Goal: Task Accomplishment & Management: Use online tool/utility

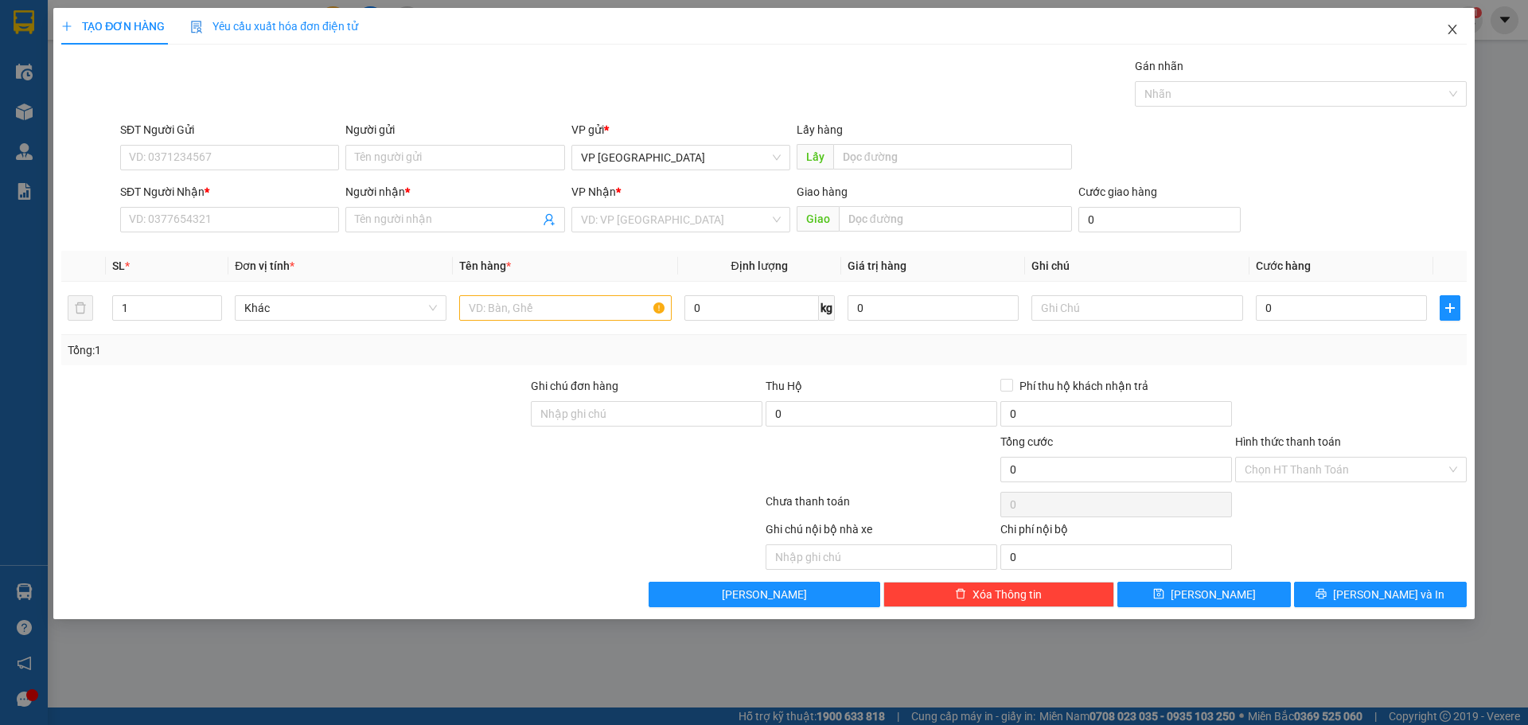
click at [1451, 27] on icon "close" at bounding box center [1452, 29] width 13 height 13
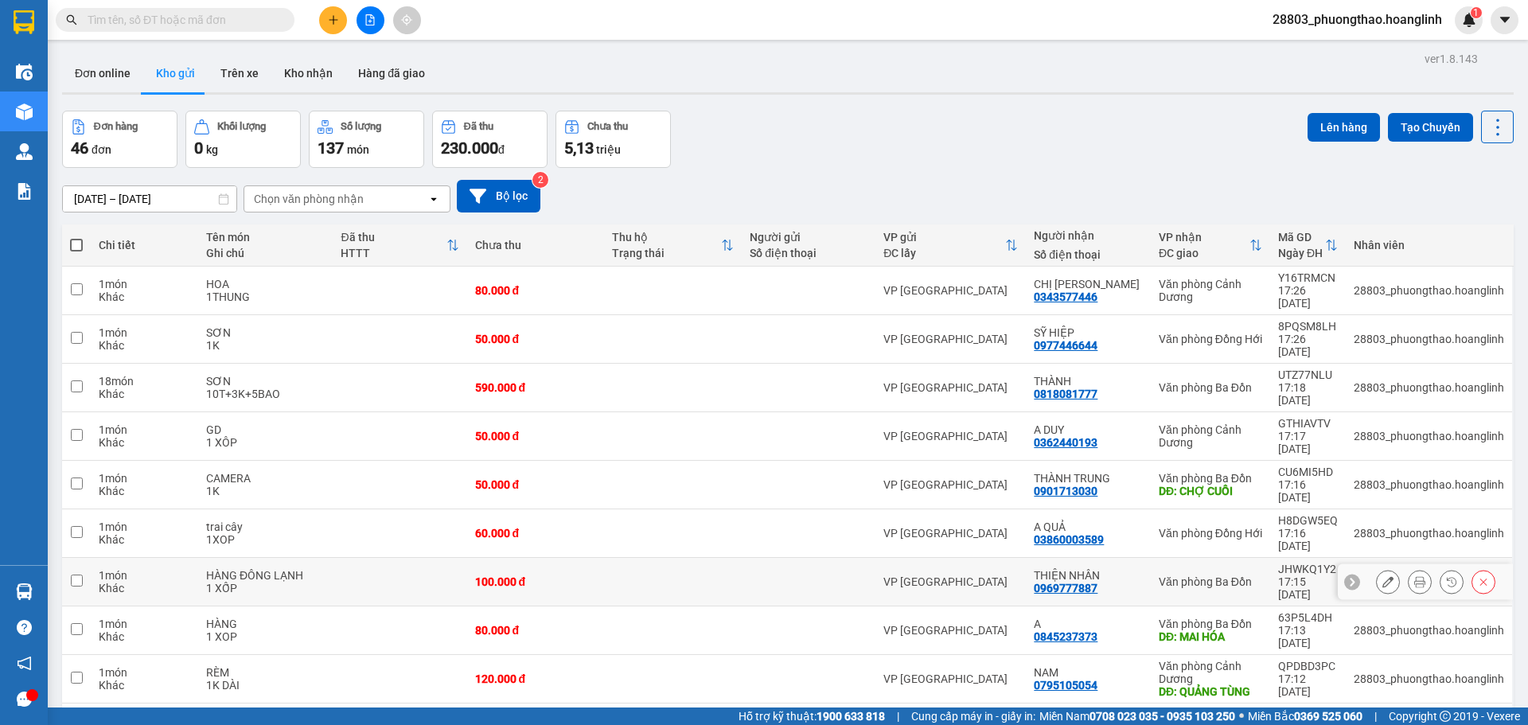
scroll to position [73, 0]
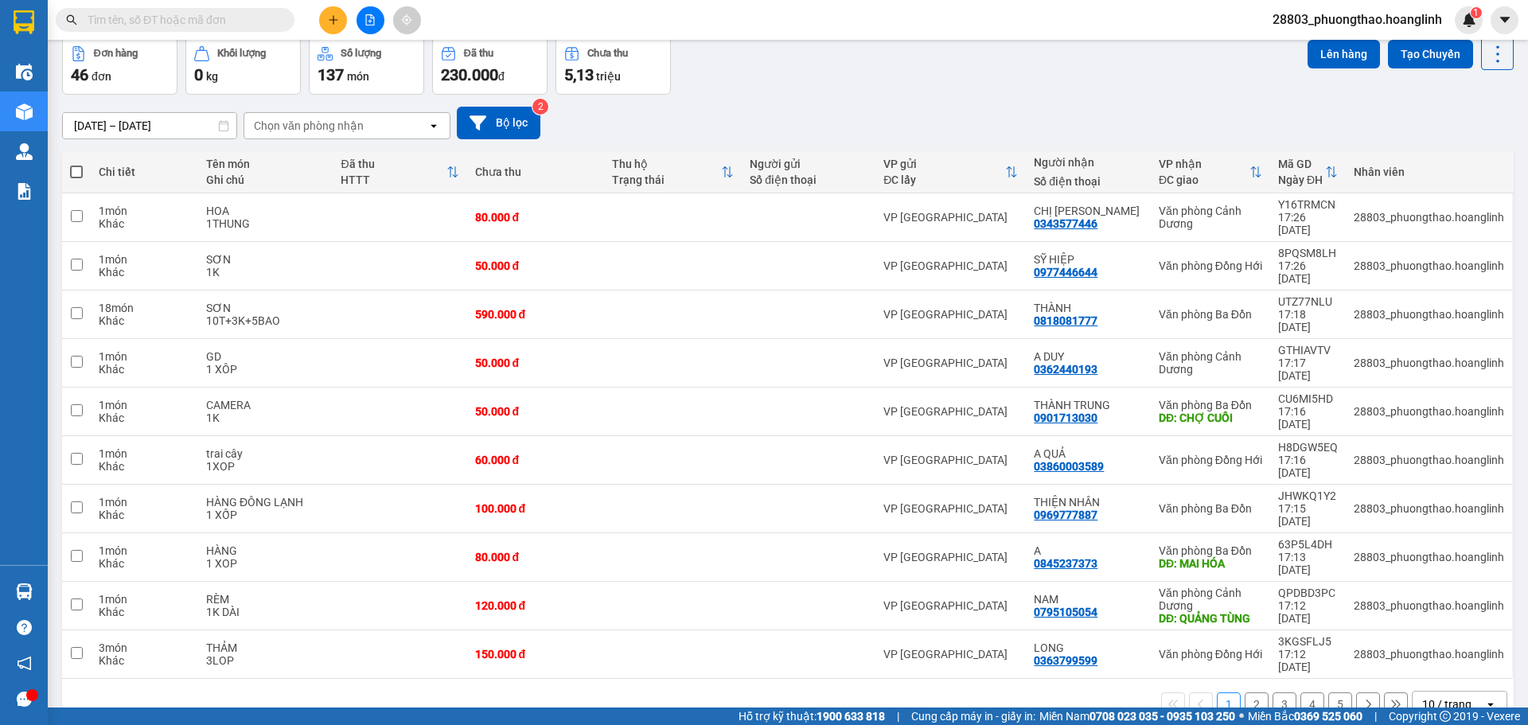
click at [1250, 692] on button "2" at bounding box center [1256, 704] width 24 height 24
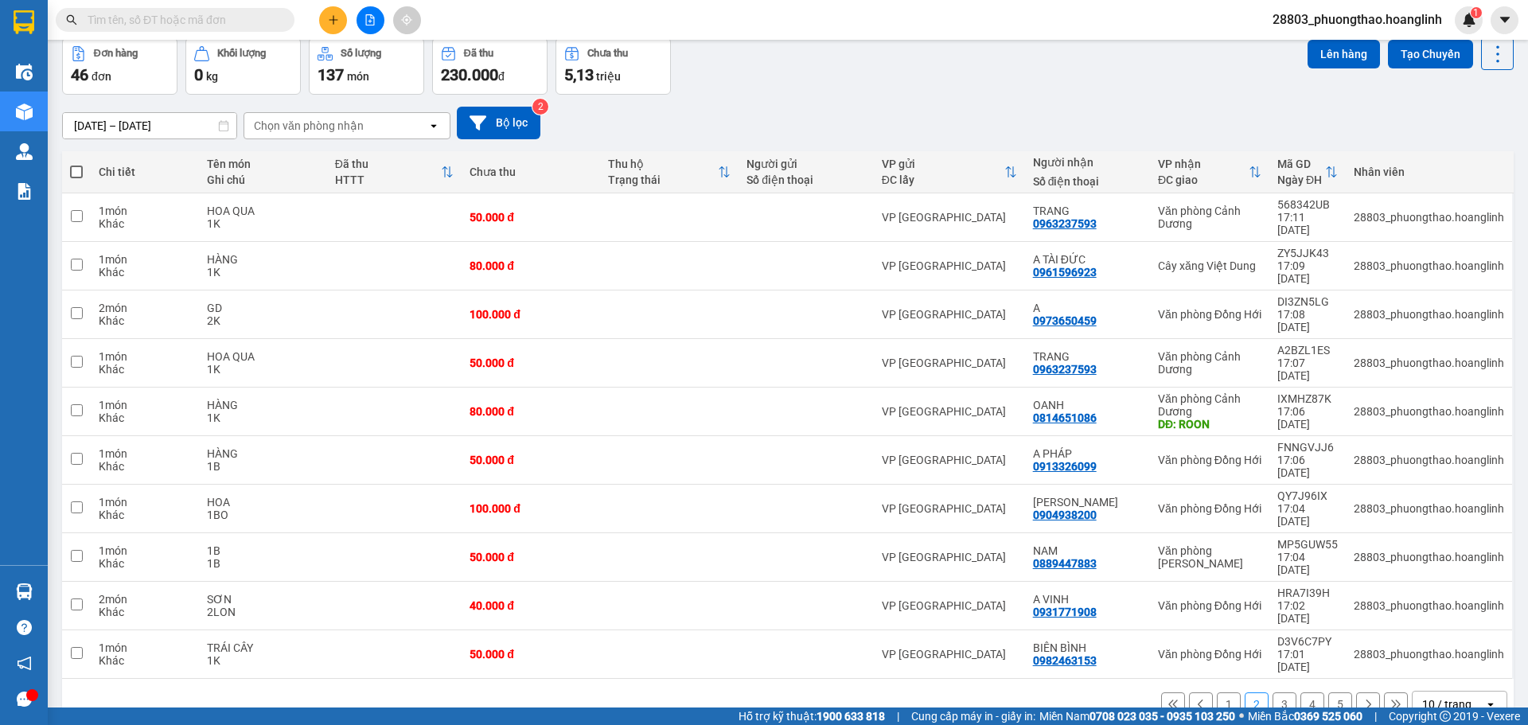
click at [1272, 692] on button "3" at bounding box center [1284, 704] width 24 height 24
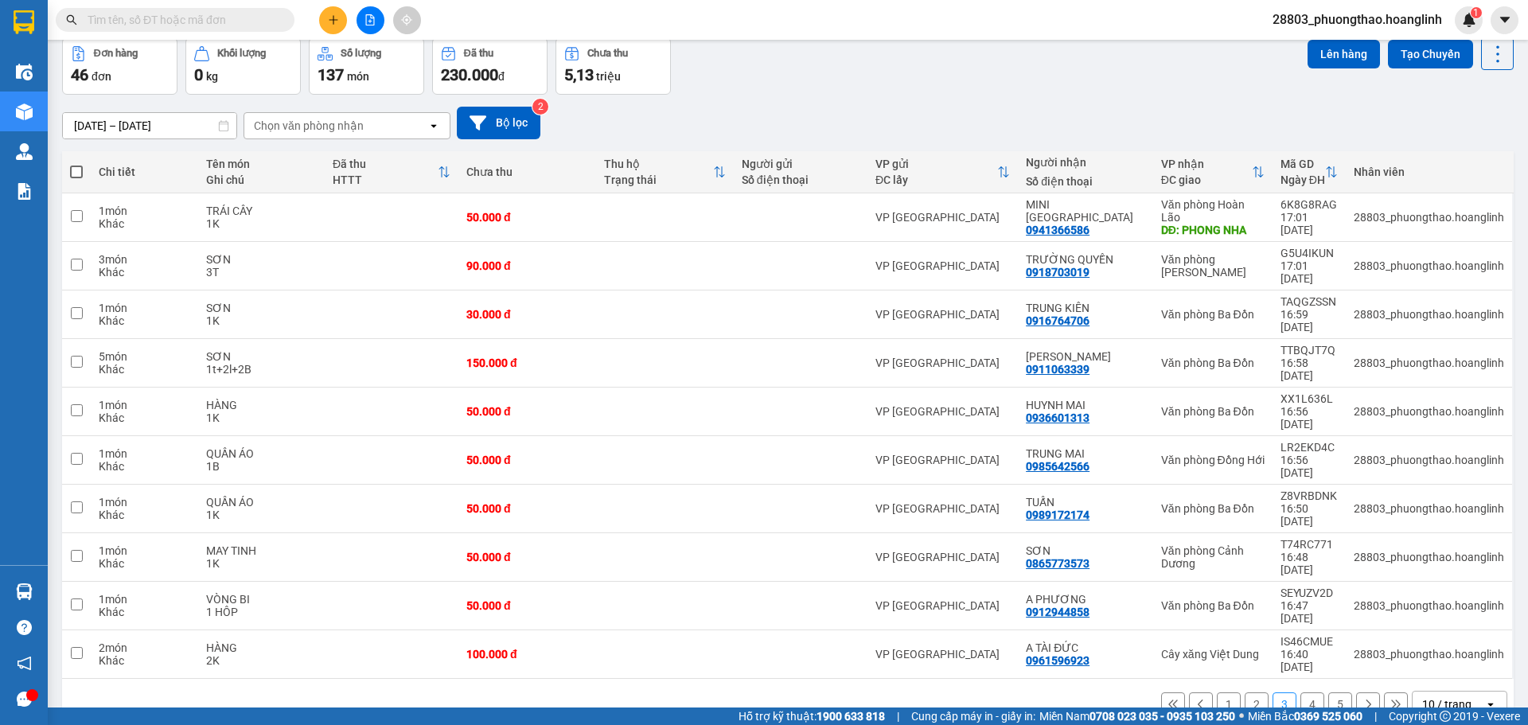
click at [1301, 692] on button "4" at bounding box center [1312, 704] width 24 height 24
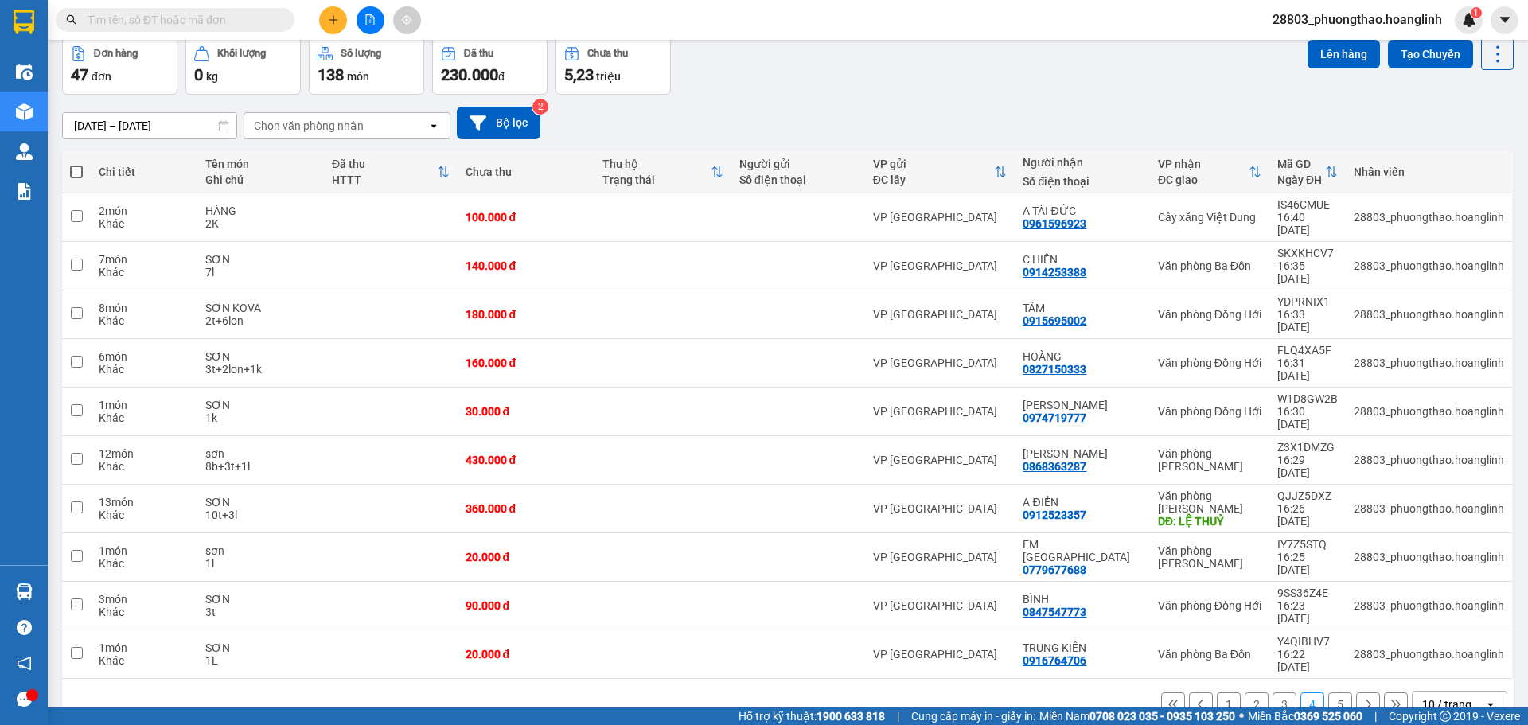
click at [1328, 692] on button "5" at bounding box center [1340, 704] width 24 height 24
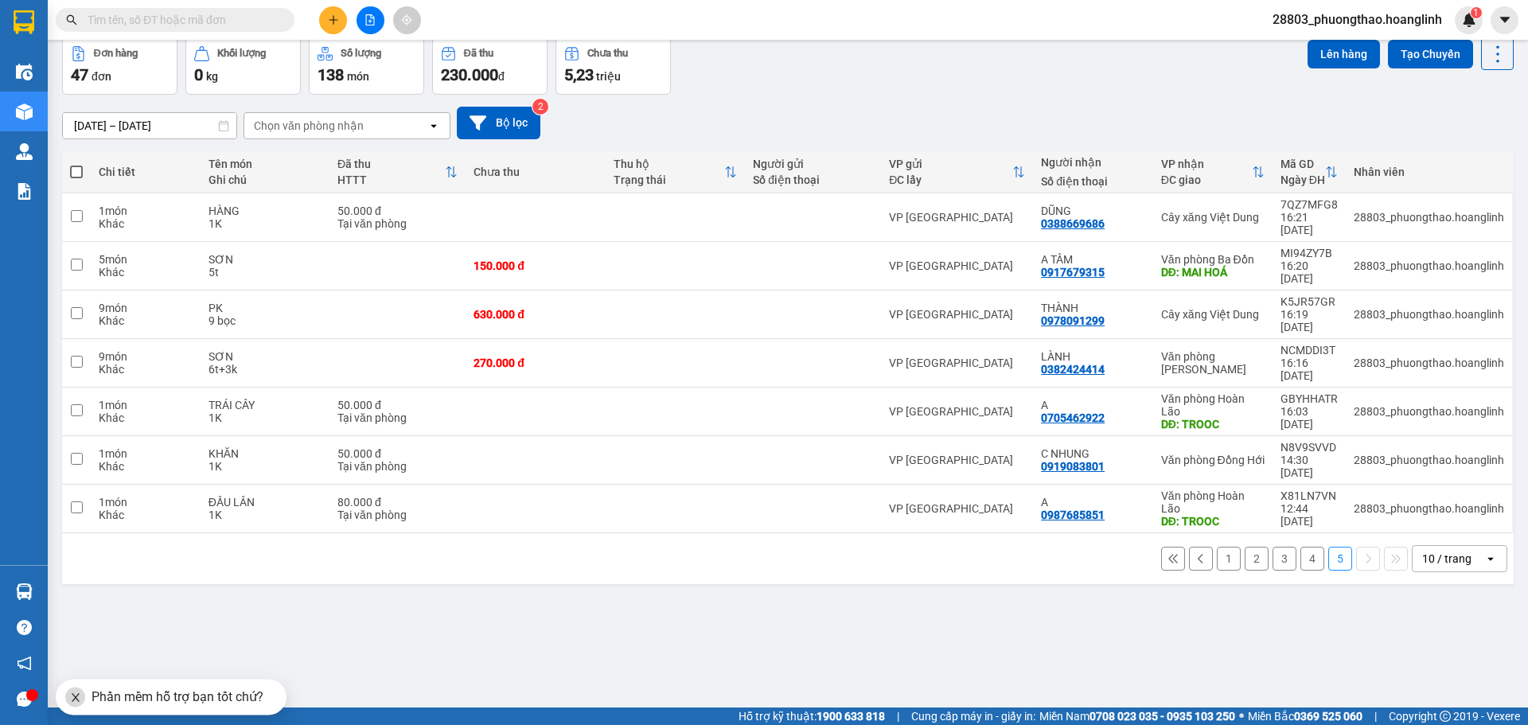
scroll to position [0, 0]
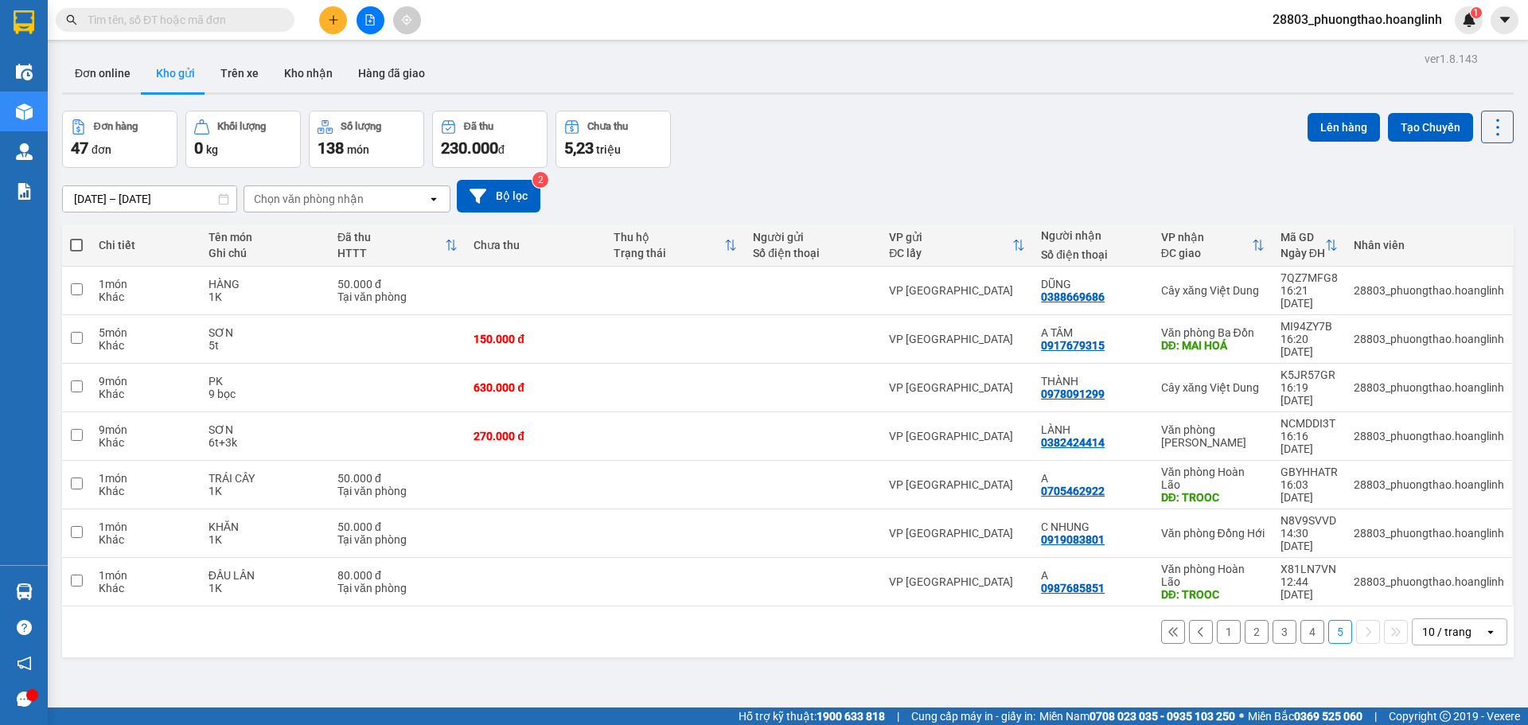
click at [337, 18] on icon "plus" at bounding box center [333, 19] width 11 height 11
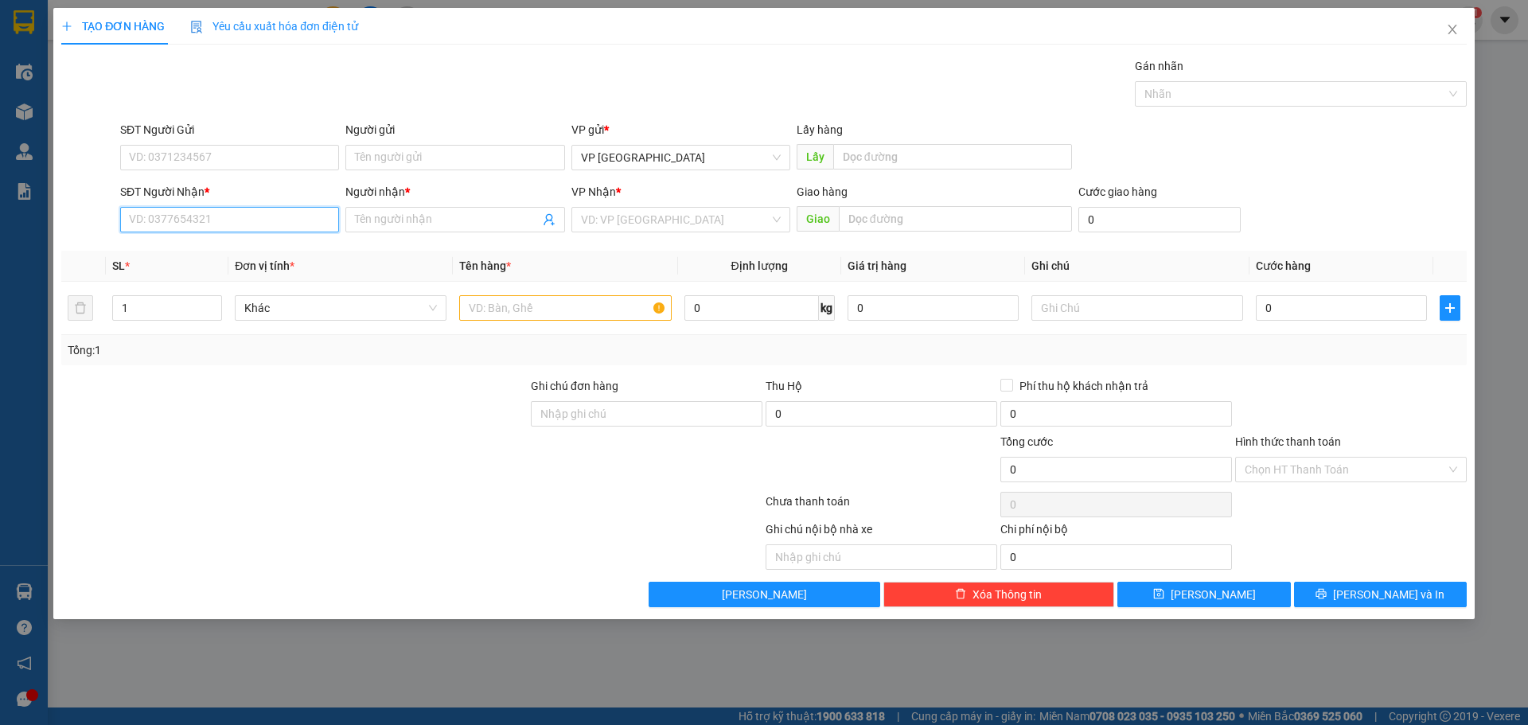
click at [201, 220] on input "SĐT Người Nhận *" at bounding box center [229, 219] width 219 height 25
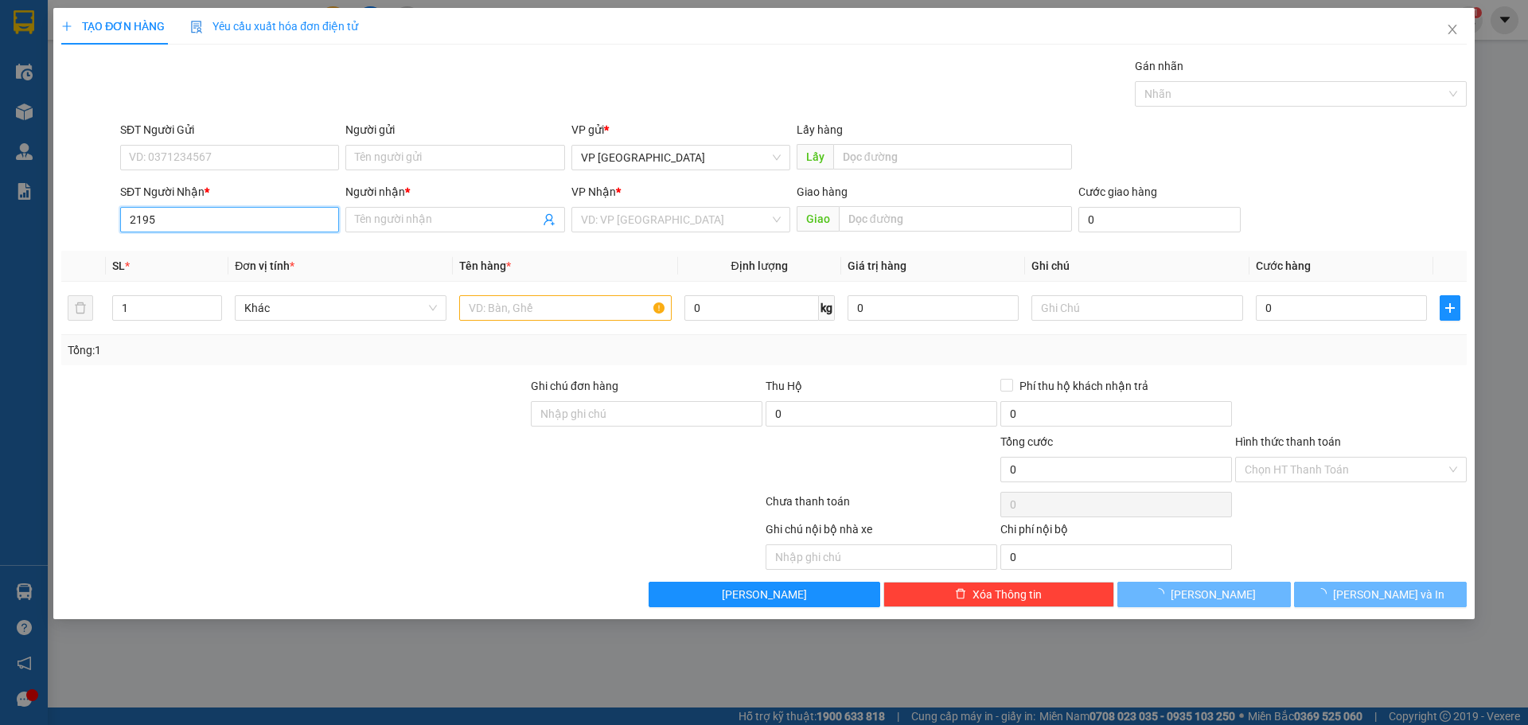
click at [176, 227] on input "2195" at bounding box center [229, 219] width 219 height 25
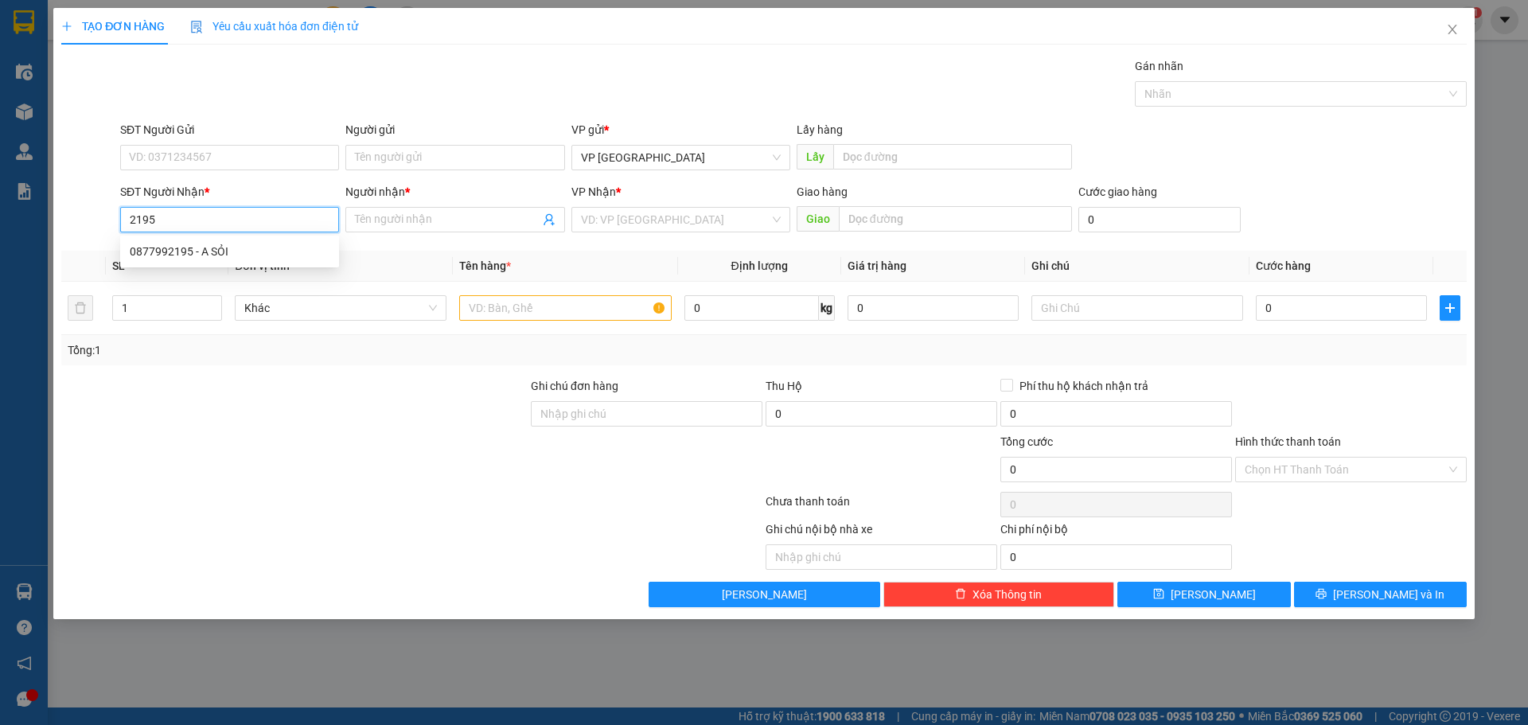
click at [189, 225] on input "2195" at bounding box center [229, 219] width 219 height 25
click at [216, 250] on div "0877992195 - A SỎI" at bounding box center [230, 252] width 200 height 18
type input "0877992195"
type input "A SỎI"
type input "CẦU BÙNG"
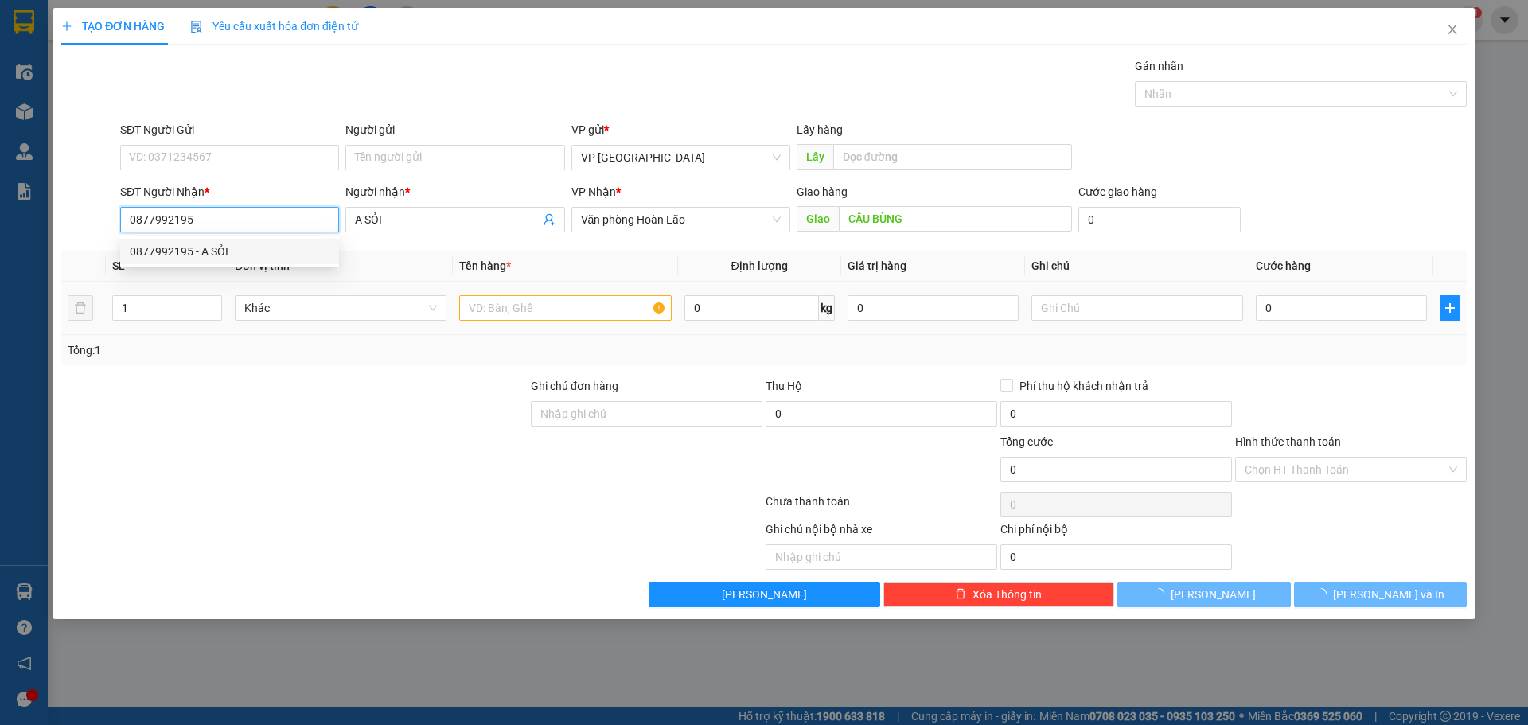
type input "50.000"
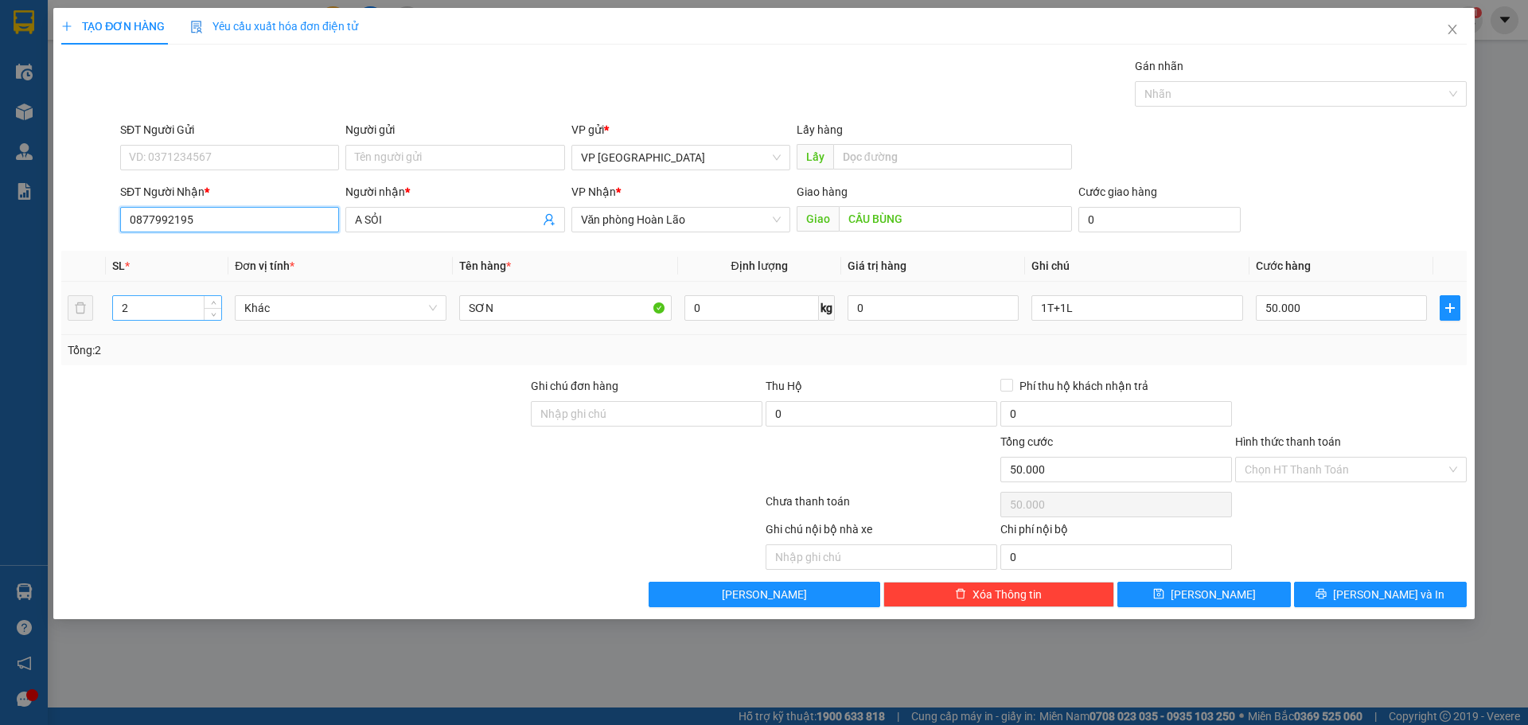
type input "0877992195"
drag, startPoint x: 150, startPoint y: 316, endPoint x: 0, endPoint y: 379, distance: 163.0
click at [0, 379] on div "TẠO ĐƠN HÀNG Yêu cầu xuất hóa đơn điện tử Transit Pickup Surcharge Ids Transit …" at bounding box center [764, 362] width 1528 height 725
type input "1"
type input "1K"
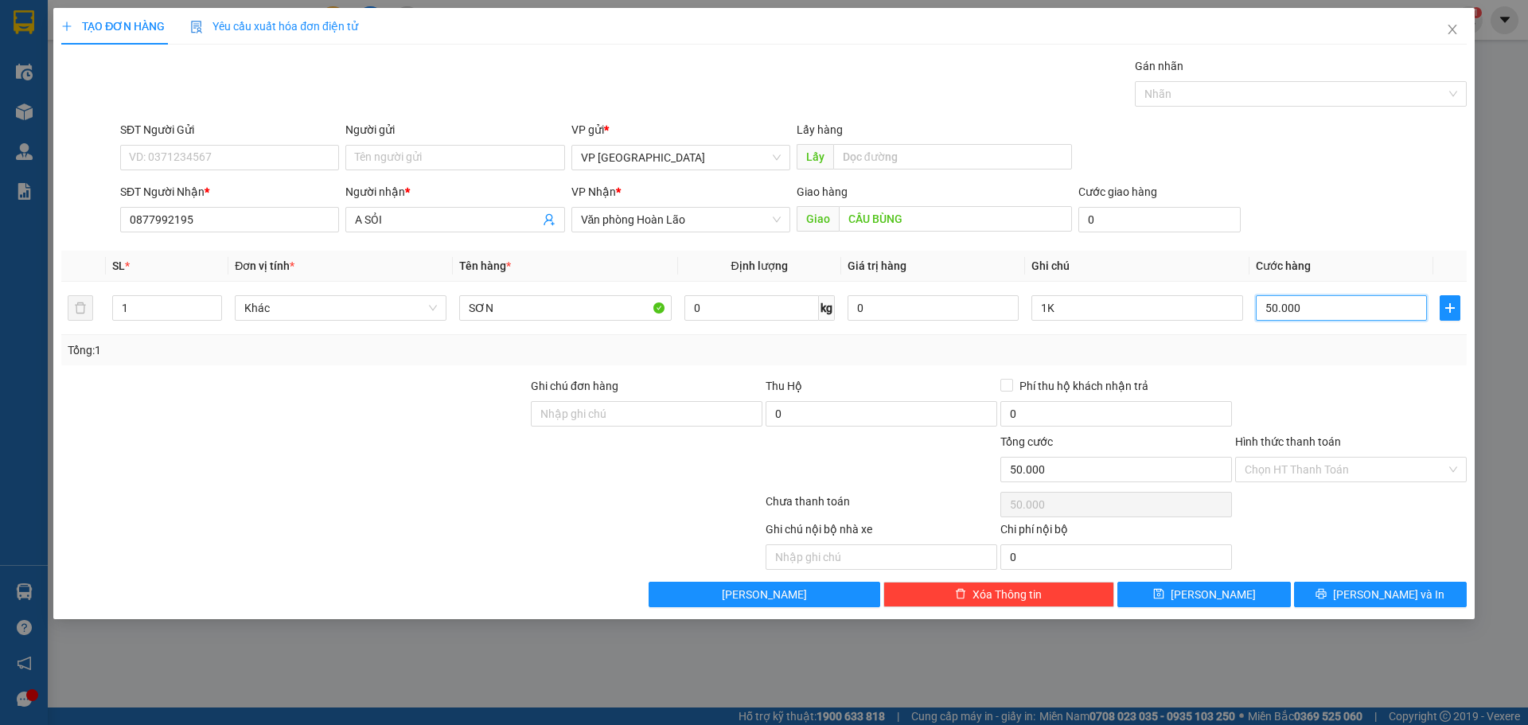
type input "2"
type input "0"
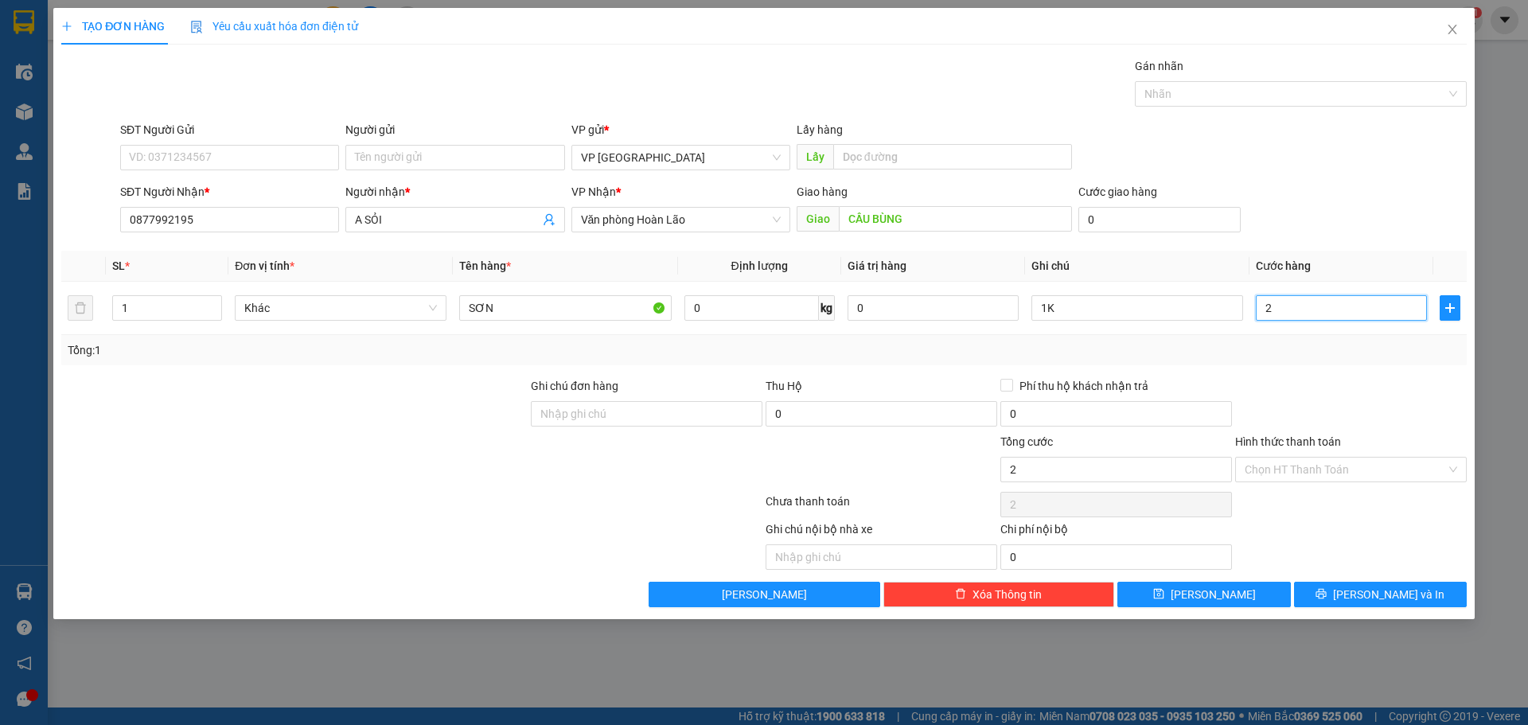
type input "0"
type input "30"
type input "300"
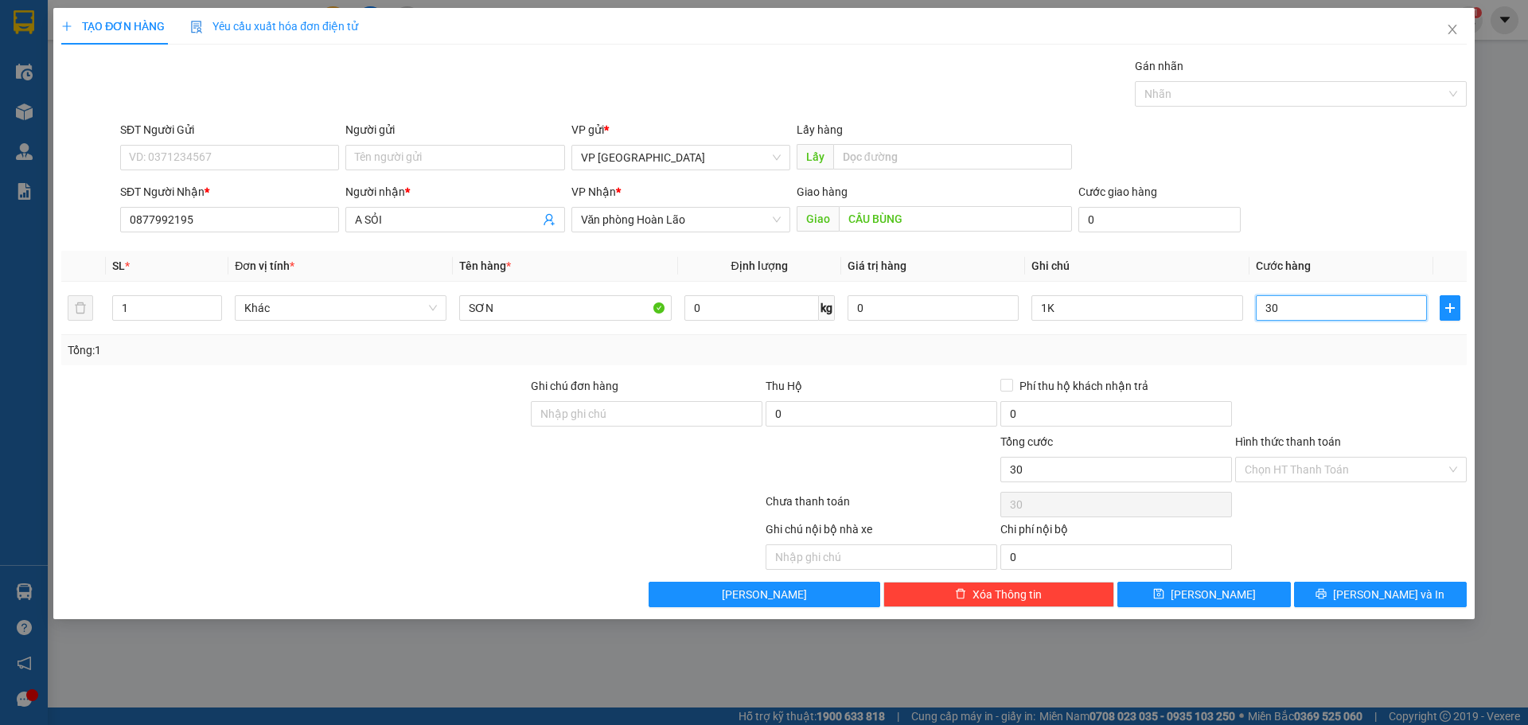
type input "300"
type input "30"
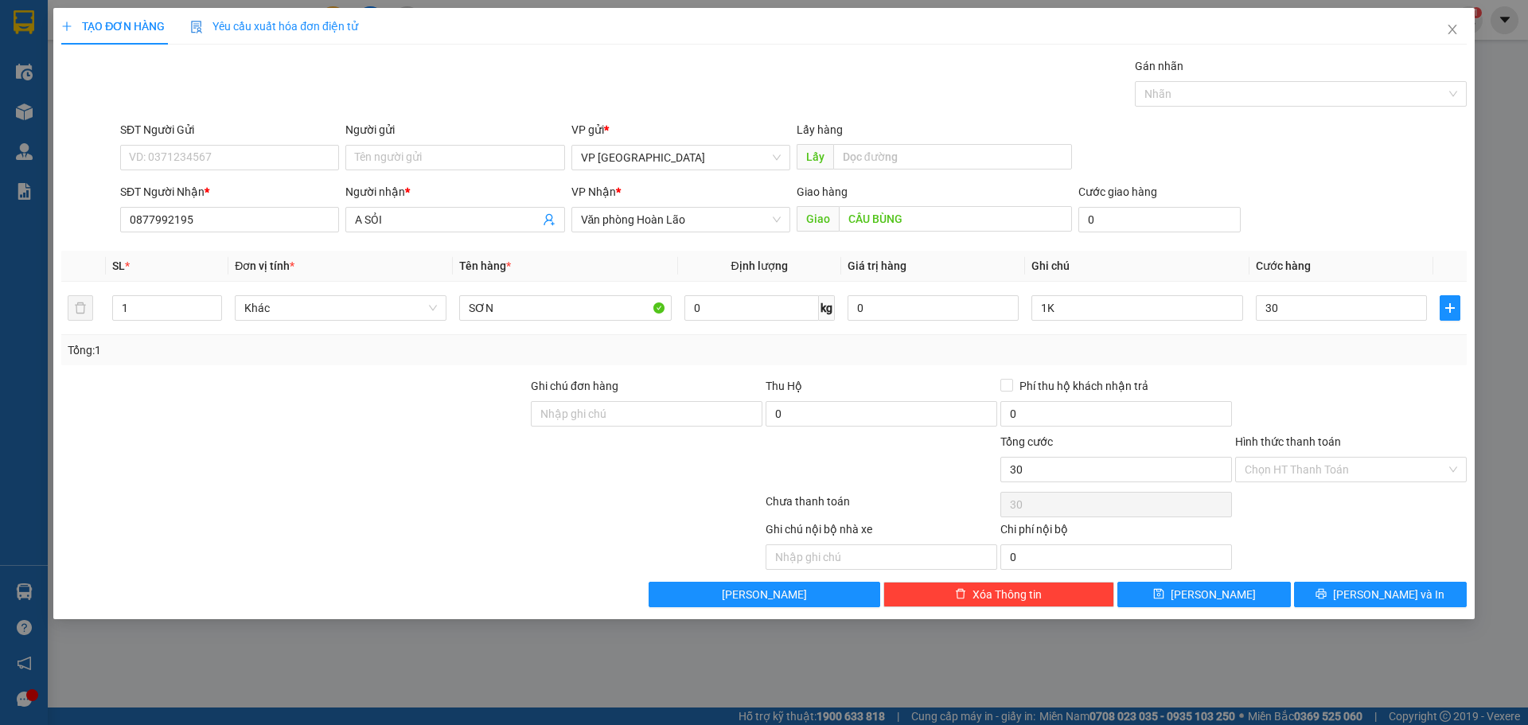
type input "30.000"
click at [1391, 197] on div "SĐT Người Nhận * 0877992195 Người nhận * A SỎI VP Nhận * Văn phòng Hoàn Lão Gia…" at bounding box center [793, 211] width 1353 height 56
drag, startPoint x: 1310, startPoint y: 458, endPoint x: 1305, endPoint y: 509, distance: 52.0
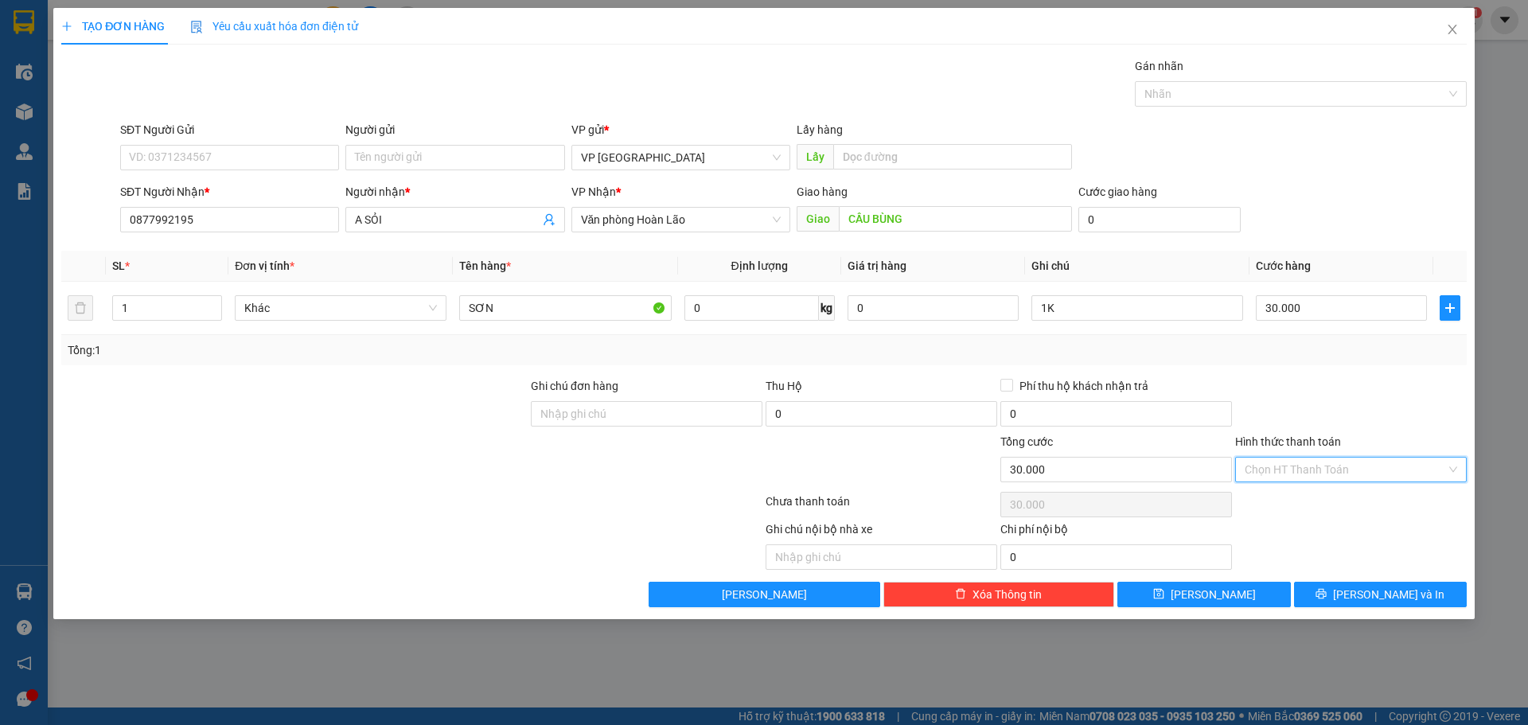
click at [1310, 465] on input "Hình thức thanh toán" at bounding box center [1344, 470] width 201 height 24
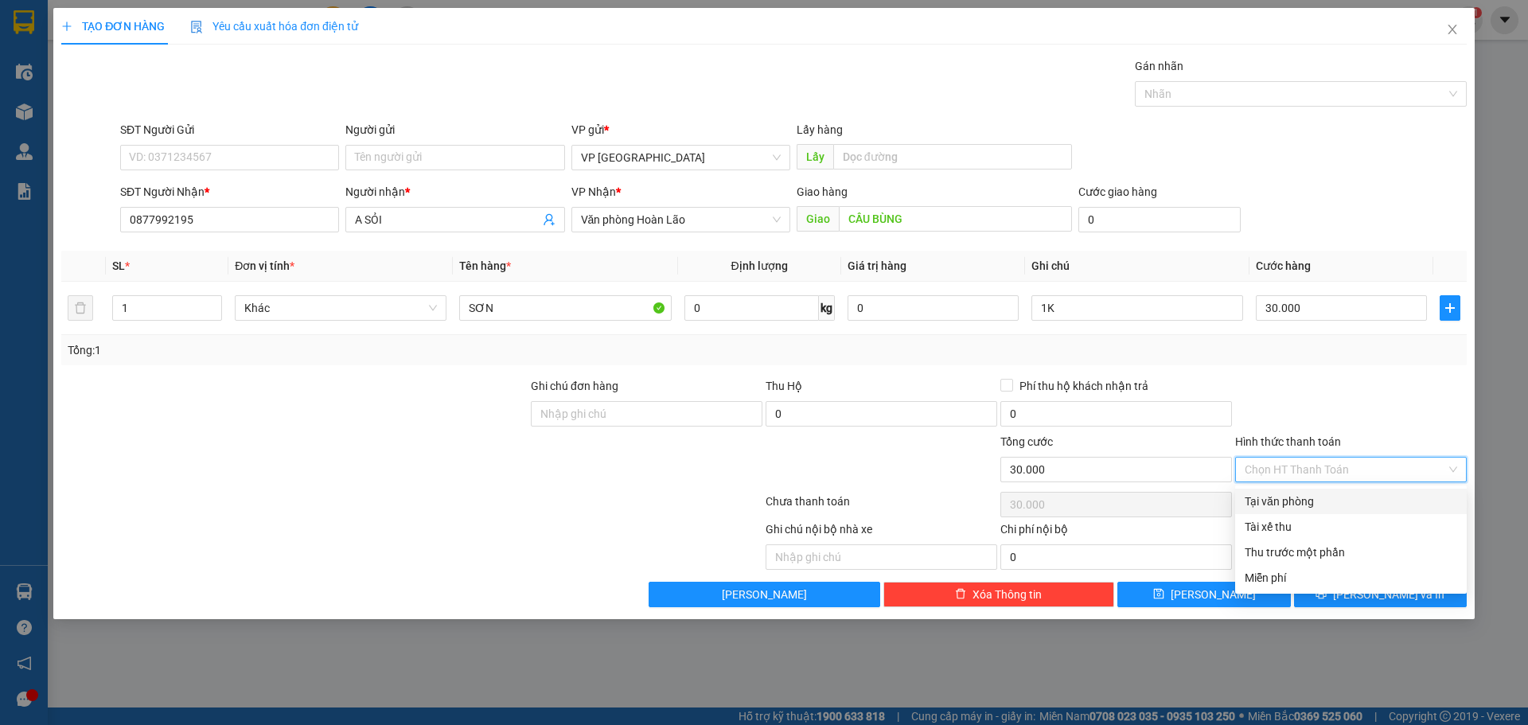
click at [1304, 510] on div "Tại văn phòng" at bounding box center [1351, 501] width 232 height 25
type input "0"
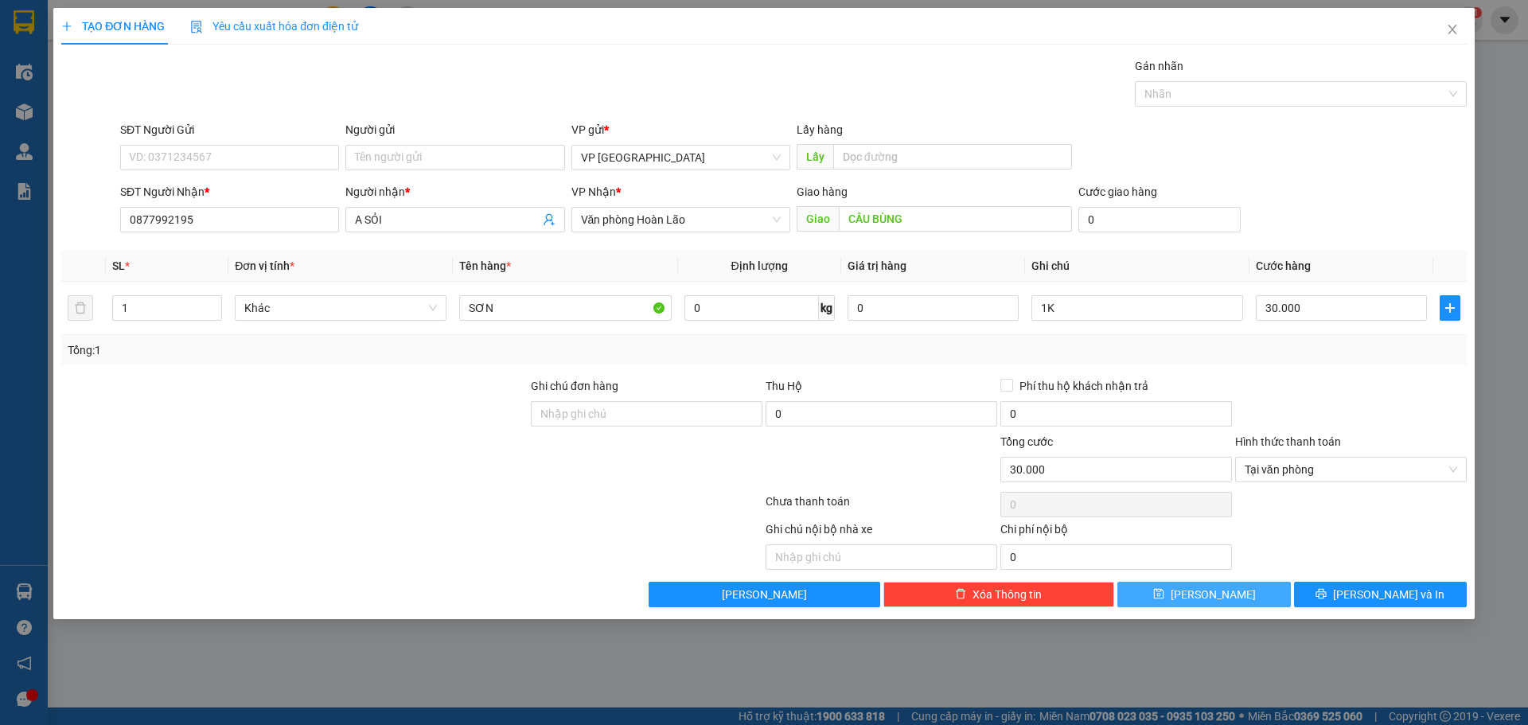
click at [1246, 598] on button "[PERSON_NAME]" at bounding box center [1203, 594] width 173 height 25
type input "0"
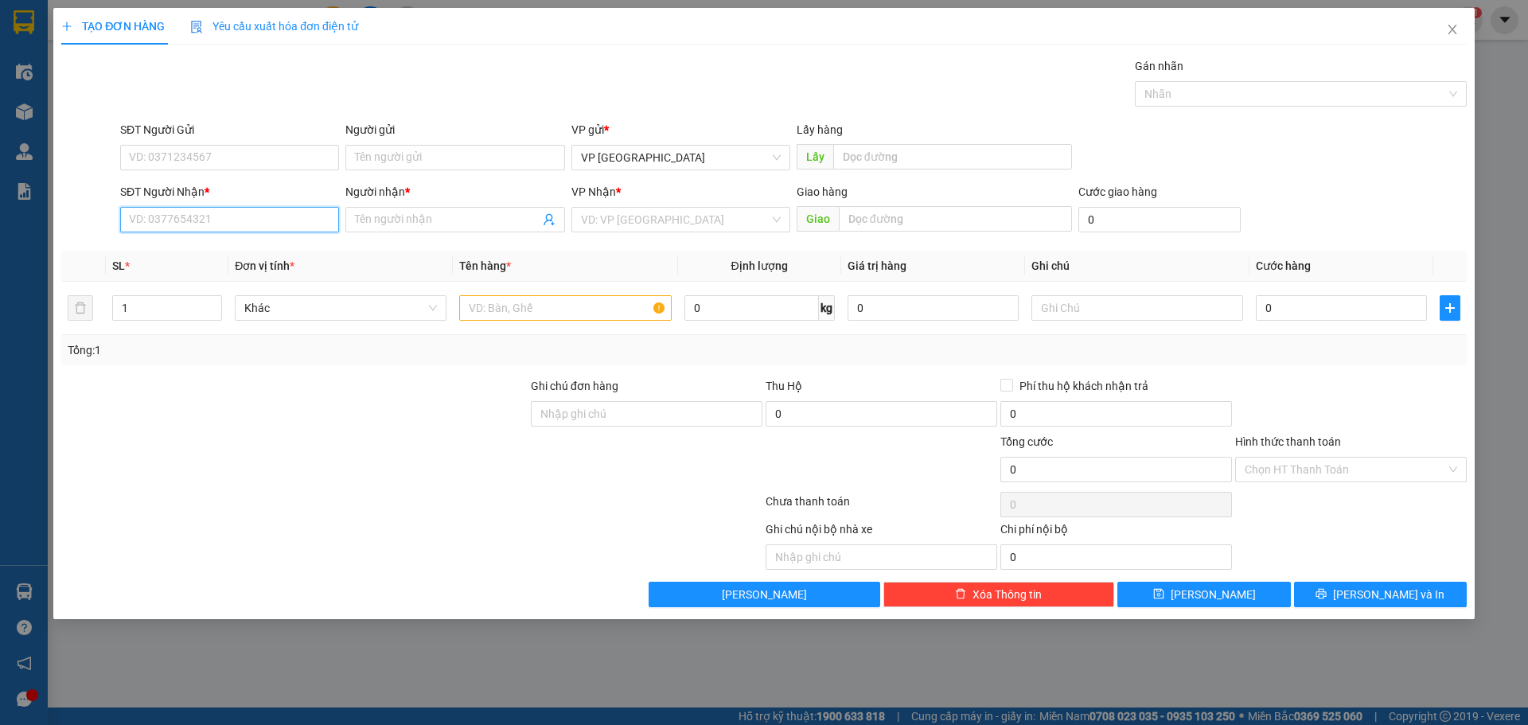
click at [222, 211] on input "SĐT Người Nhận *" at bounding box center [229, 219] width 219 height 25
type input "1534"
drag, startPoint x: 334, startPoint y: 673, endPoint x: 451, endPoint y: 650, distance: 119.2
click at [334, 675] on div "TẠO ĐƠN HÀNG Yêu cầu xuất hóa đơn điện tử Transit Pickup Surcharge Ids Transit …" at bounding box center [764, 362] width 1528 height 725
click at [1452, 34] on icon "close" at bounding box center [1452, 29] width 13 height 13
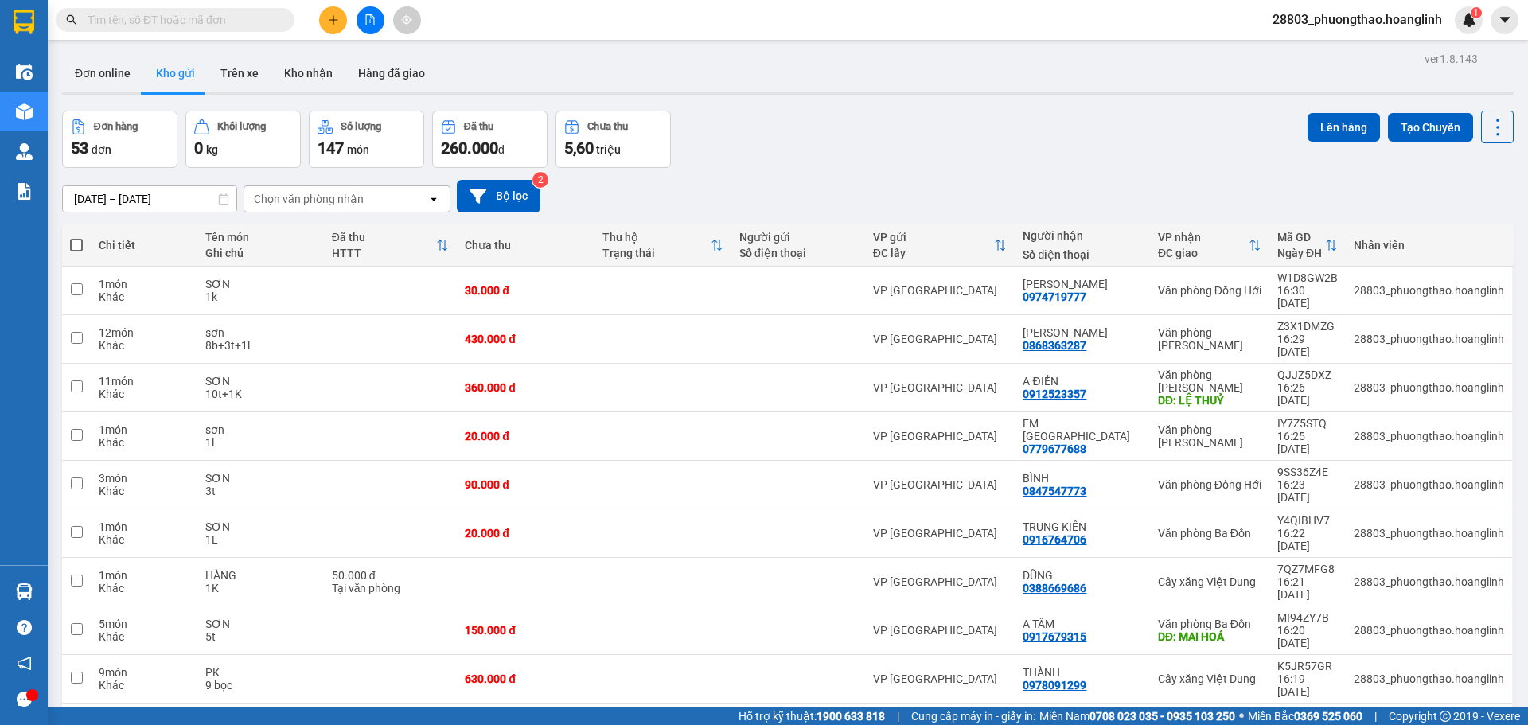
click at [326, 210] on div "Chọn văn phòng nhận" at bounding box center [335, 198] width 183 height 25
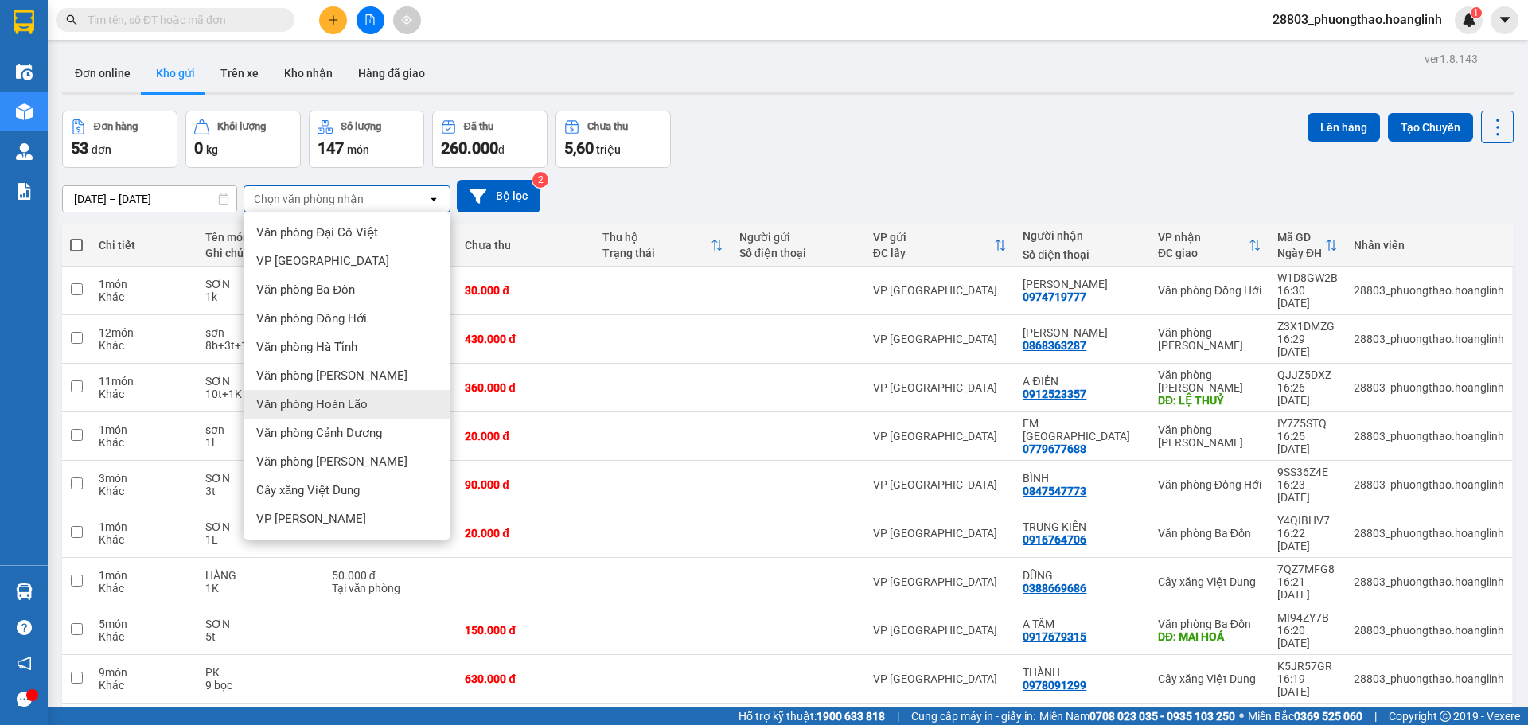
drag, startPoint x: 345, startPoint y: 412, endPoint x: 333, endPoint y: 411, distance: 12.0
click at [344, 412] on div "Văn phòng Hoàn Lão" at bounding box center [346, 404] width 207 height 29
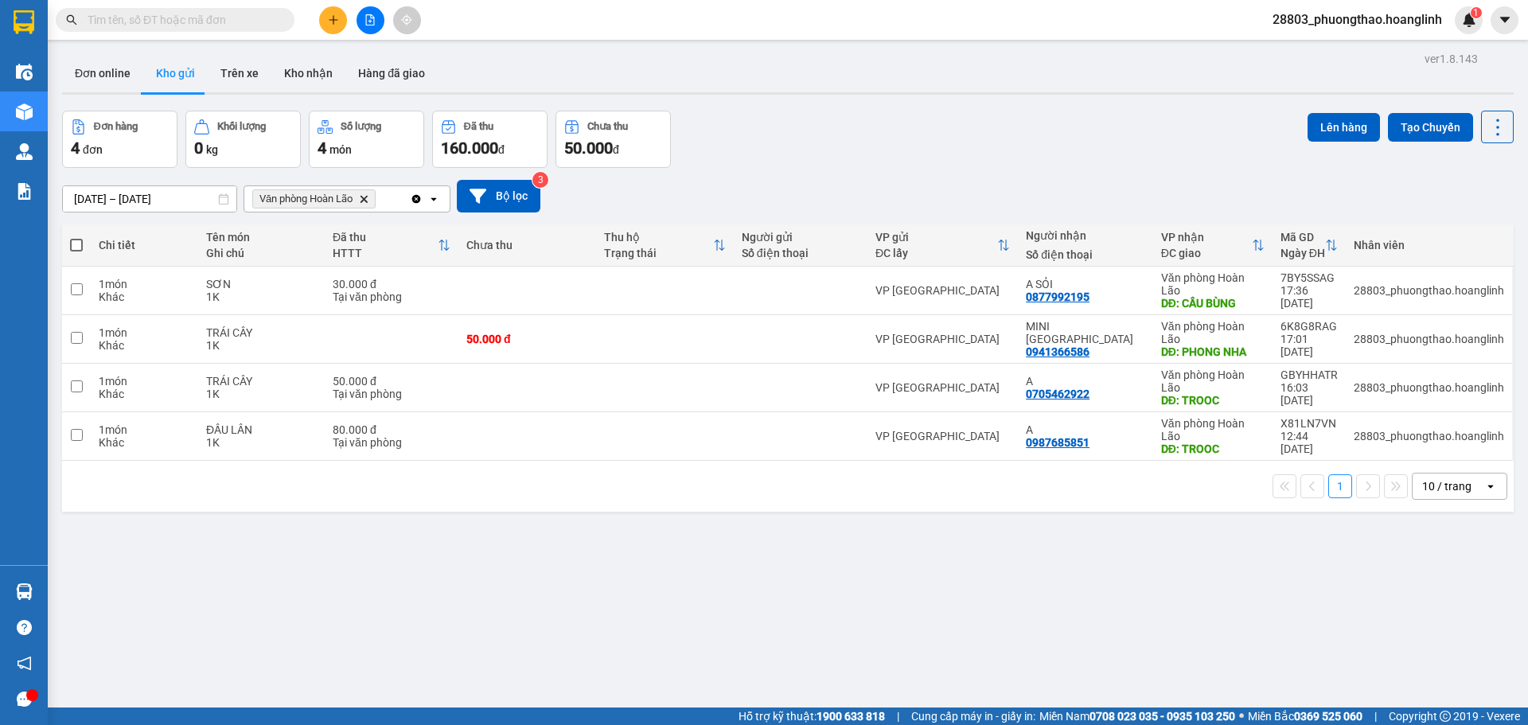
click at [76, 250] on span at bounding box center [76, 245] width 13 height 13
click at [76, 237] on input "checkbox" at bounding box center [76, 237] width 0 height 0
checkbox input "true"
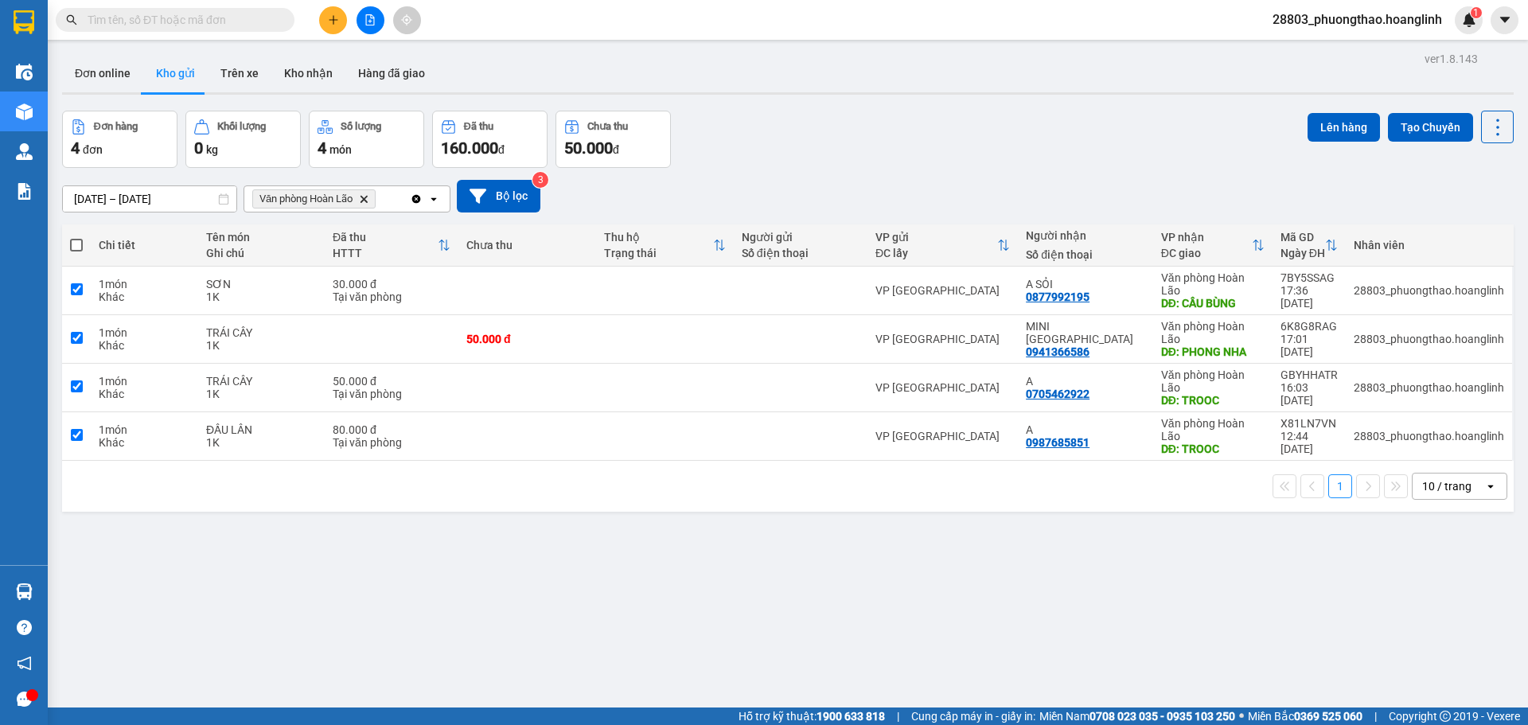
checkbox input "true"
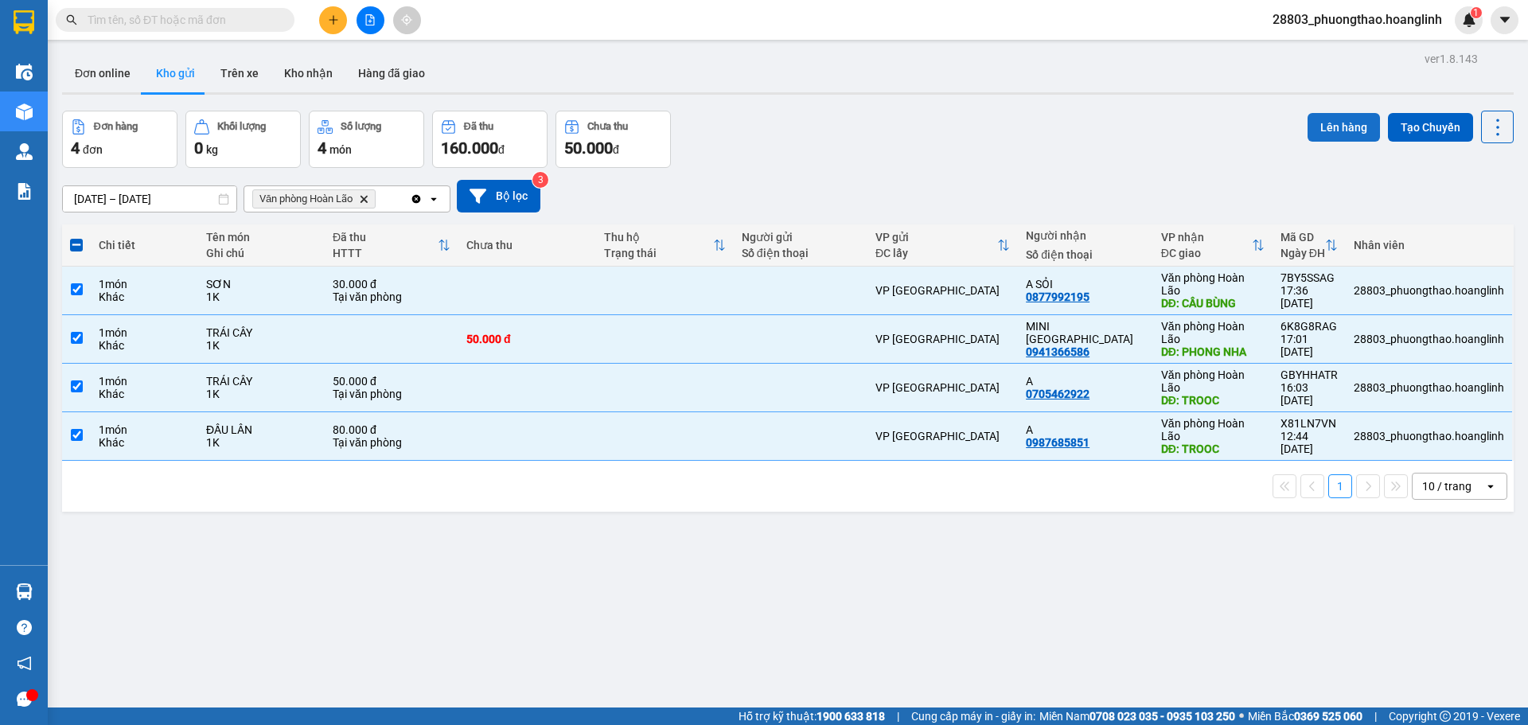
click at [1326, 120] on button "Lên hàng" at bounding box center [1343, 127] width 72 height 29
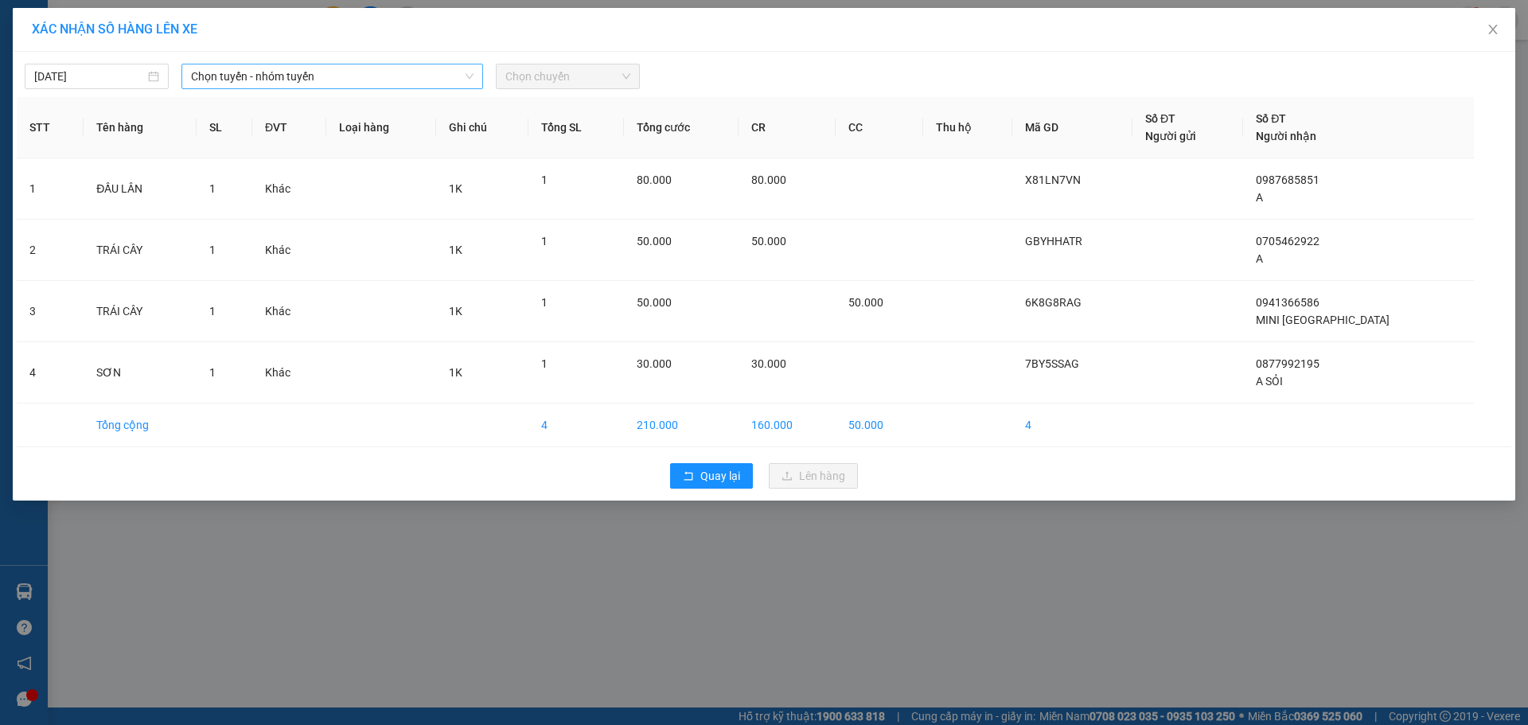
click at [243, 76] on span "Chọn tuyến - nhóm tuyến" at bounding box center [332, 76] width 282 height 24
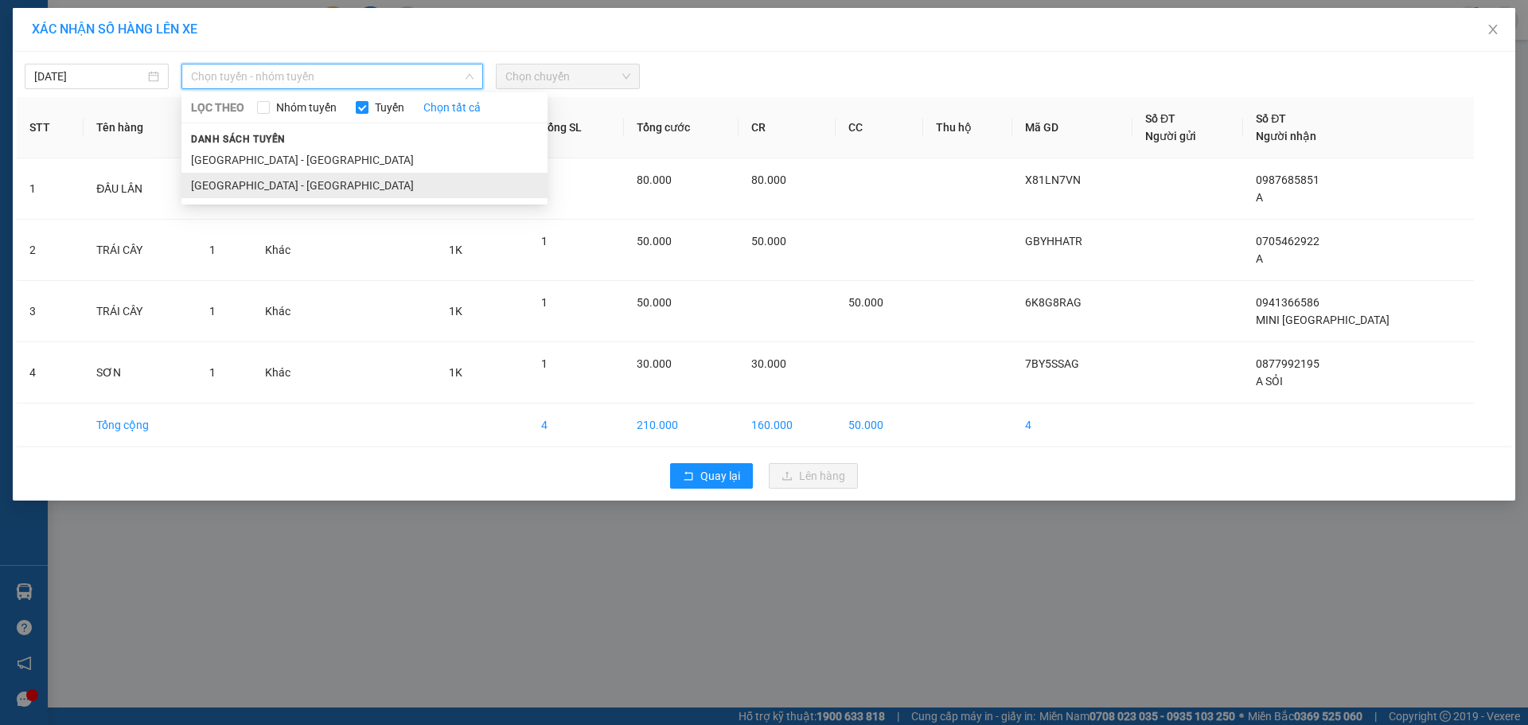
click at [247, 181] on li "[GEOGRAPHIC_DATA] - [GEOGRAPHIC_DATA]" at bounding box center [364, 185] width 366 height 25
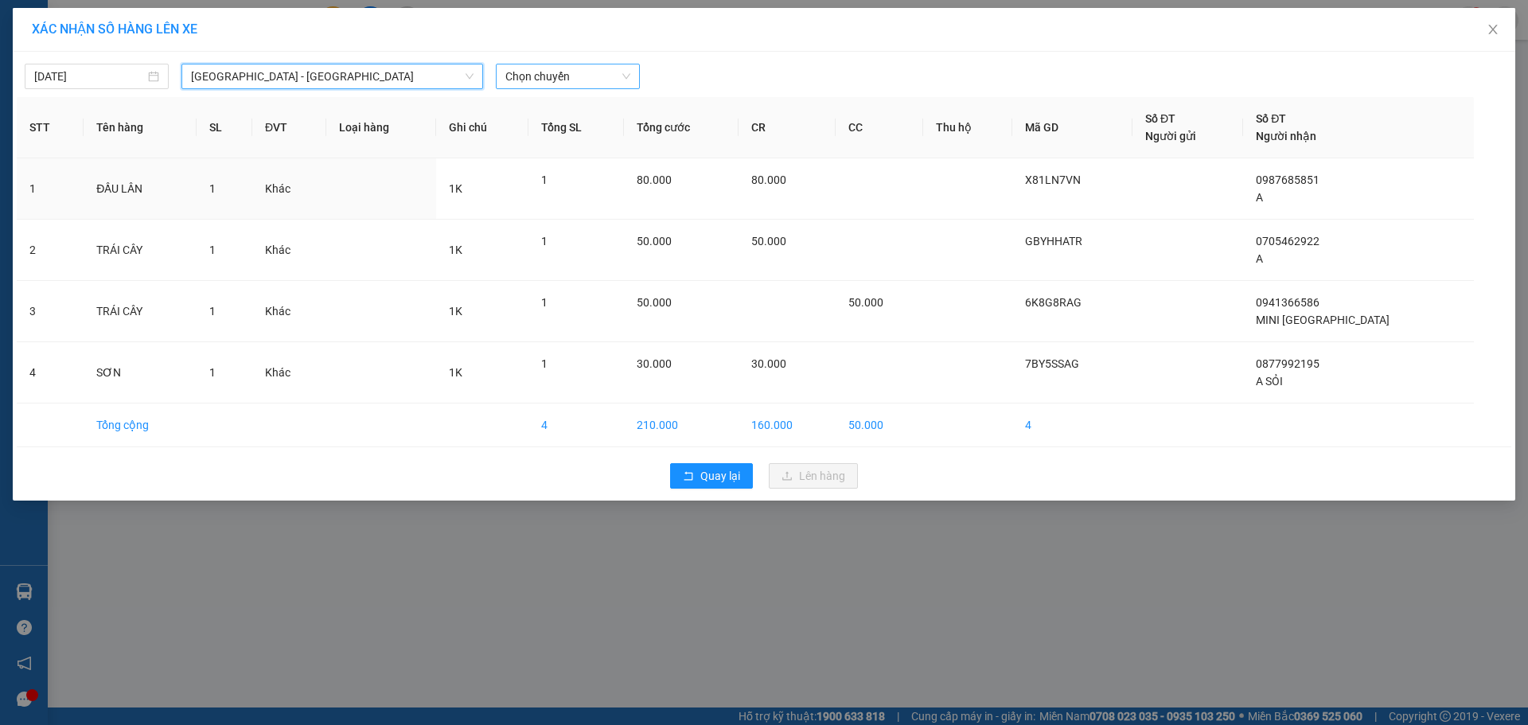
click at [536, 75] on span "Chọn chuyến" at bounding box center [567, 76] width 125 height 24
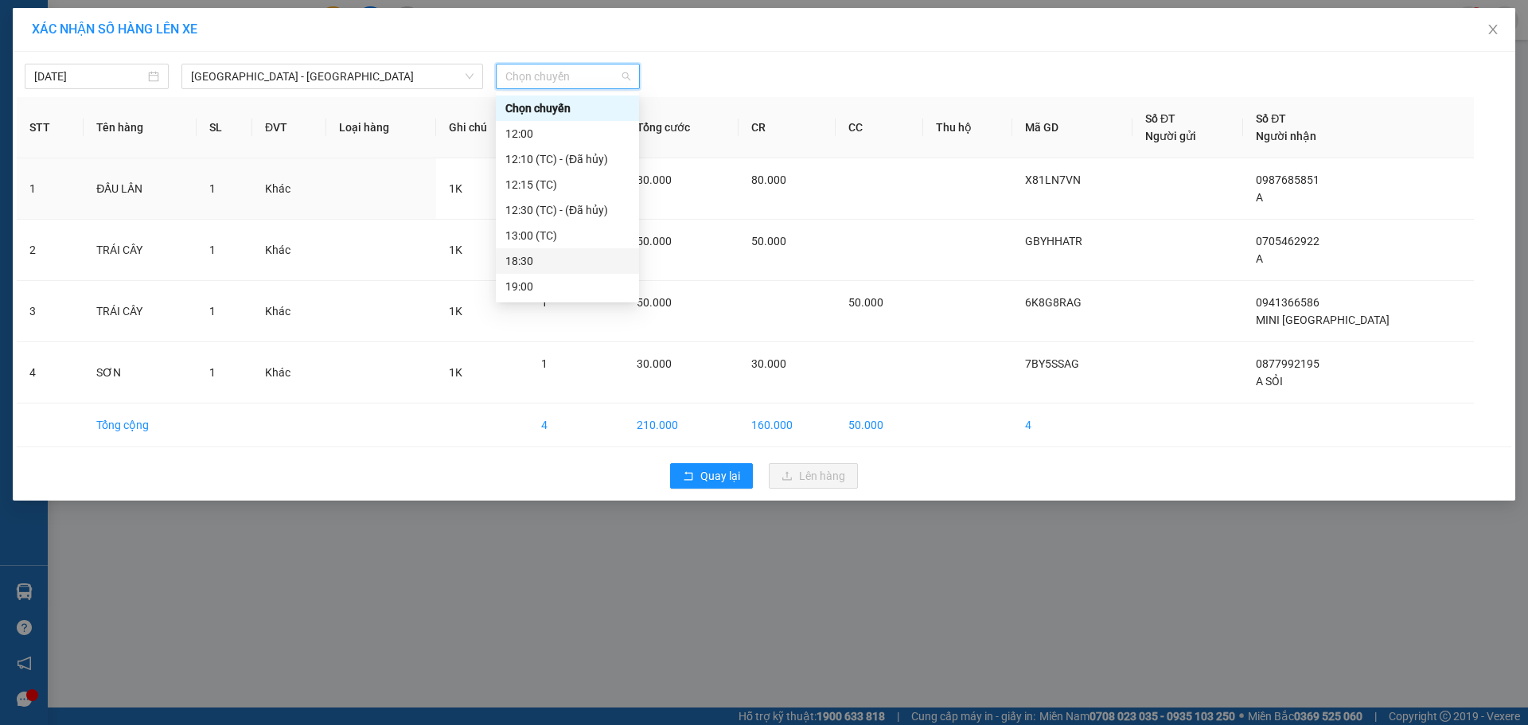
click at [551, 267] on div "18:30" at bounding box center [567, 261] width 124 height 18
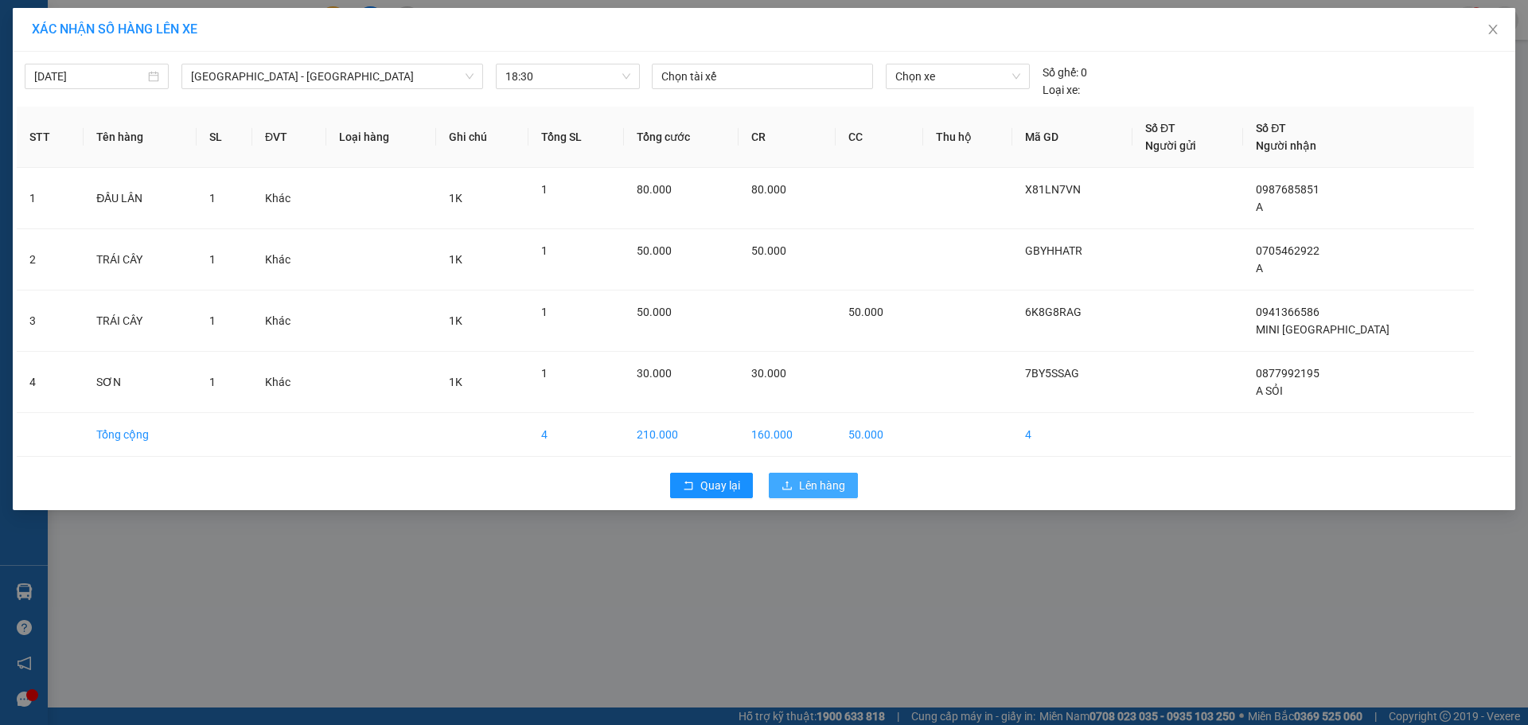
click at [788, 486] on icon "upload" at bounding box center [787, 485] width 10 height 9
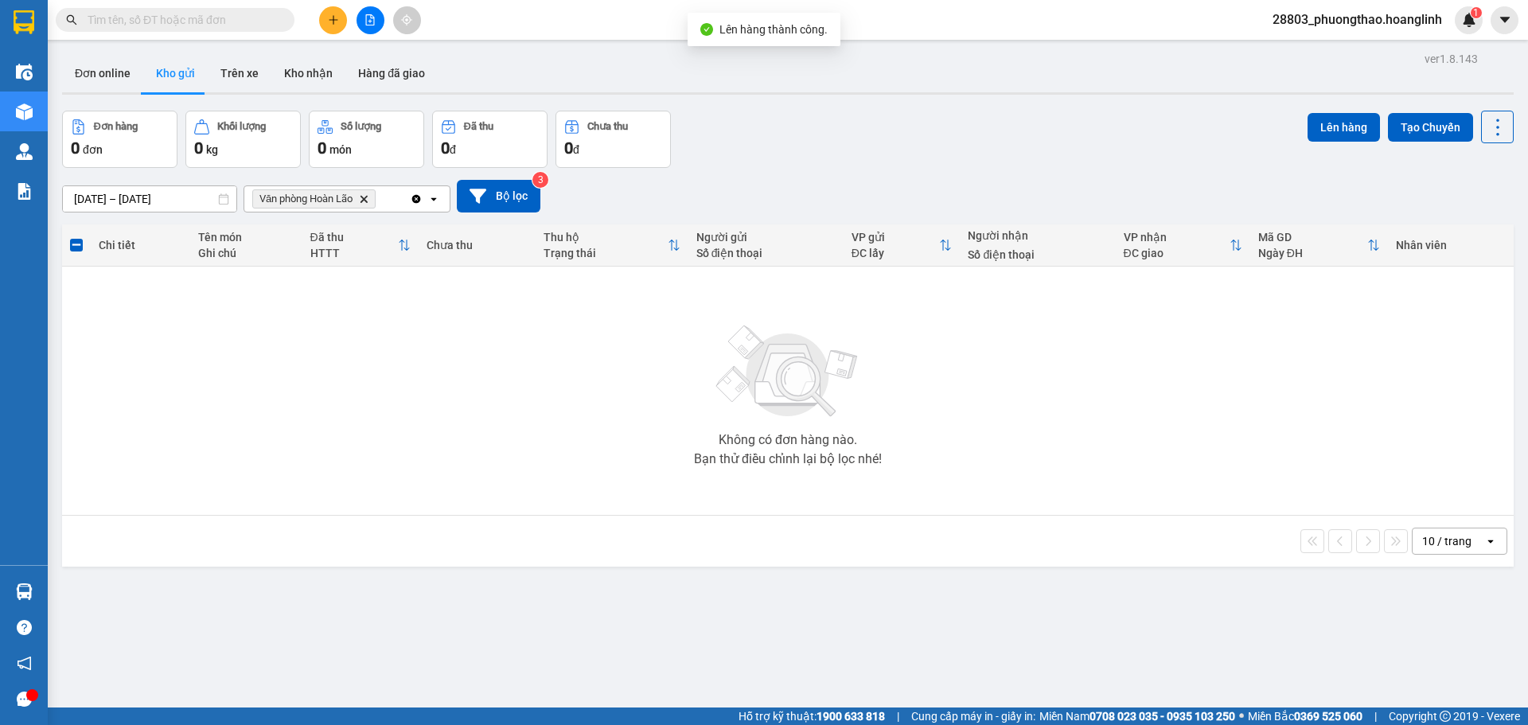
click at [365, 201] on icon "Văn phòng Hoàn Lão, close by backspace" at bounding box center [363, 198] width 7 height 7
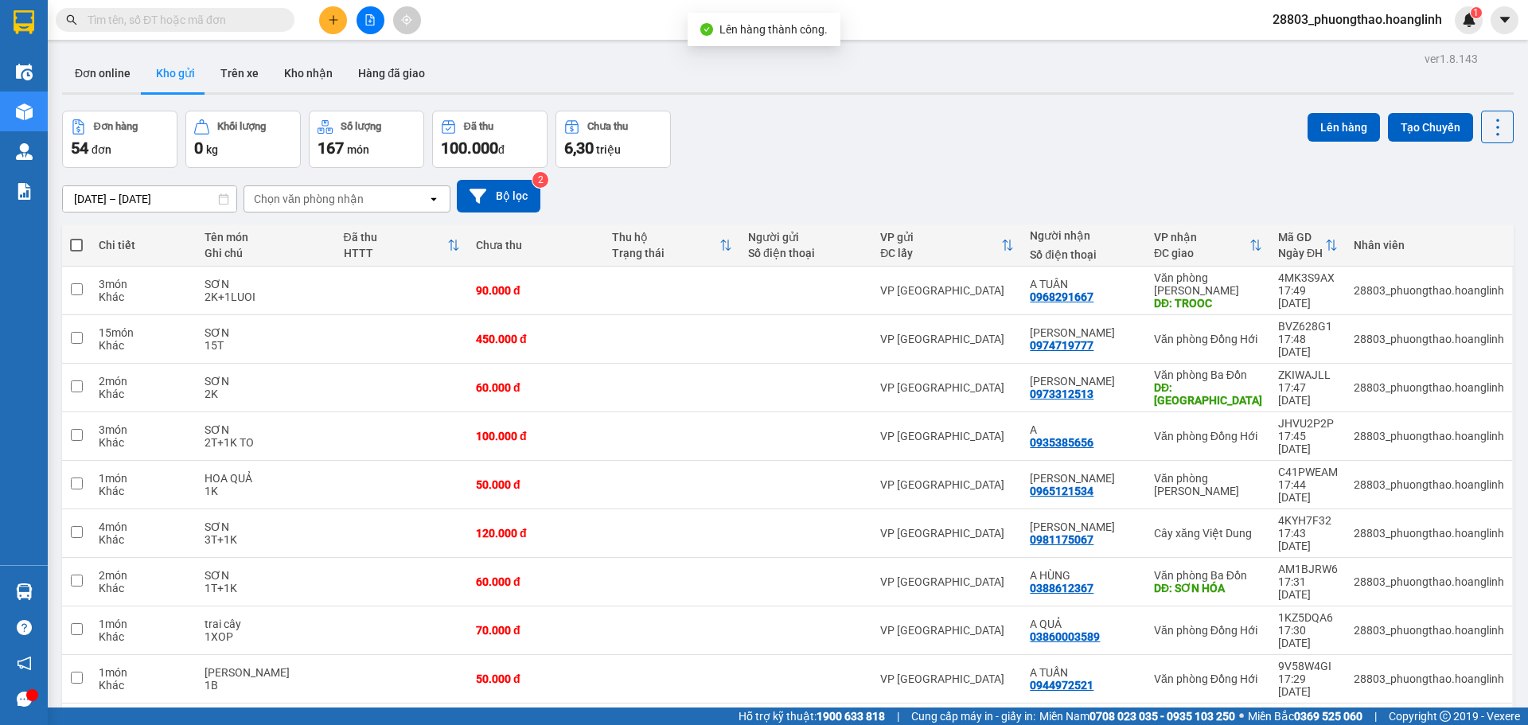
click at [368, 187] on div "Chọn văn phòng nhận" at bounding box center [335, 198] width 183 height 25
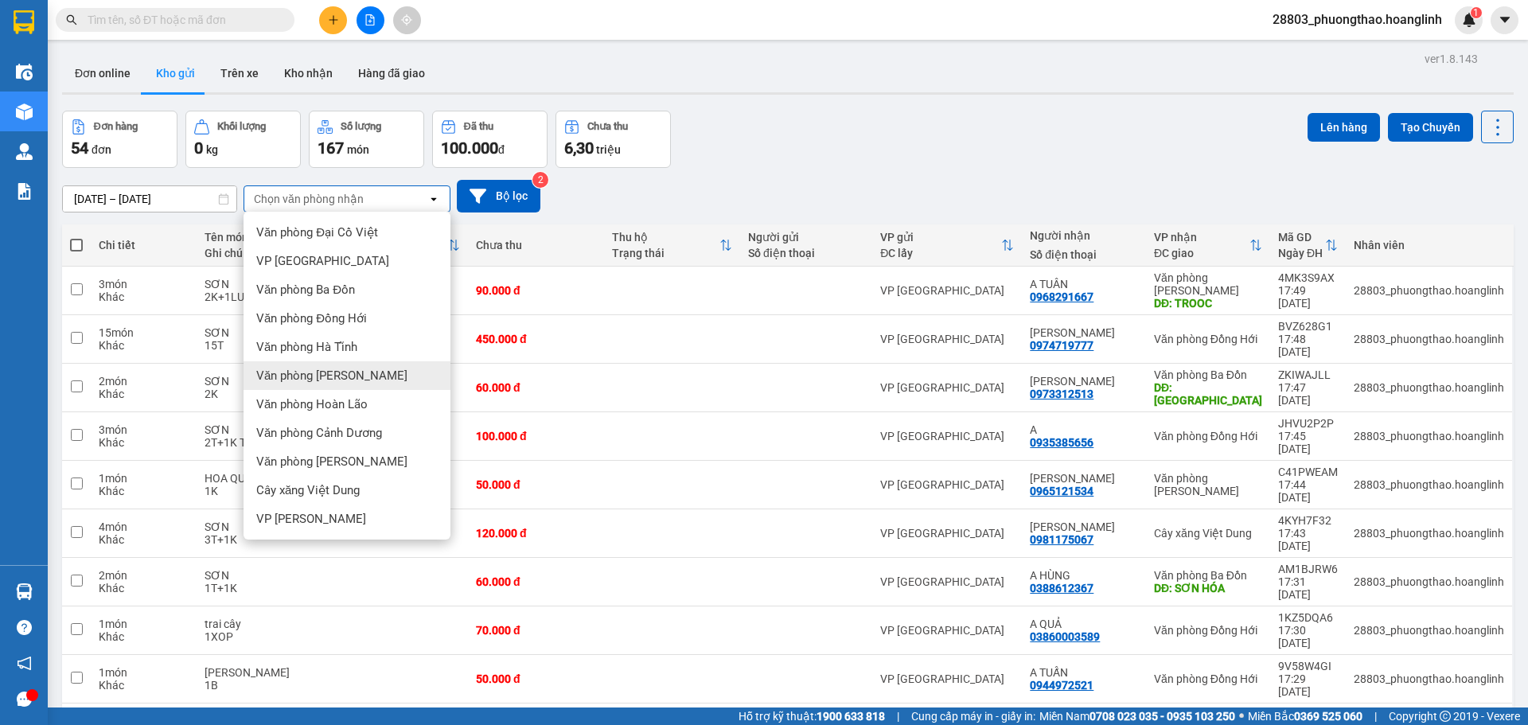
click at [320, 383] on span "Văn phòng [PERSON_NAME]" at bounding box center [331, 376] width 151 height 16
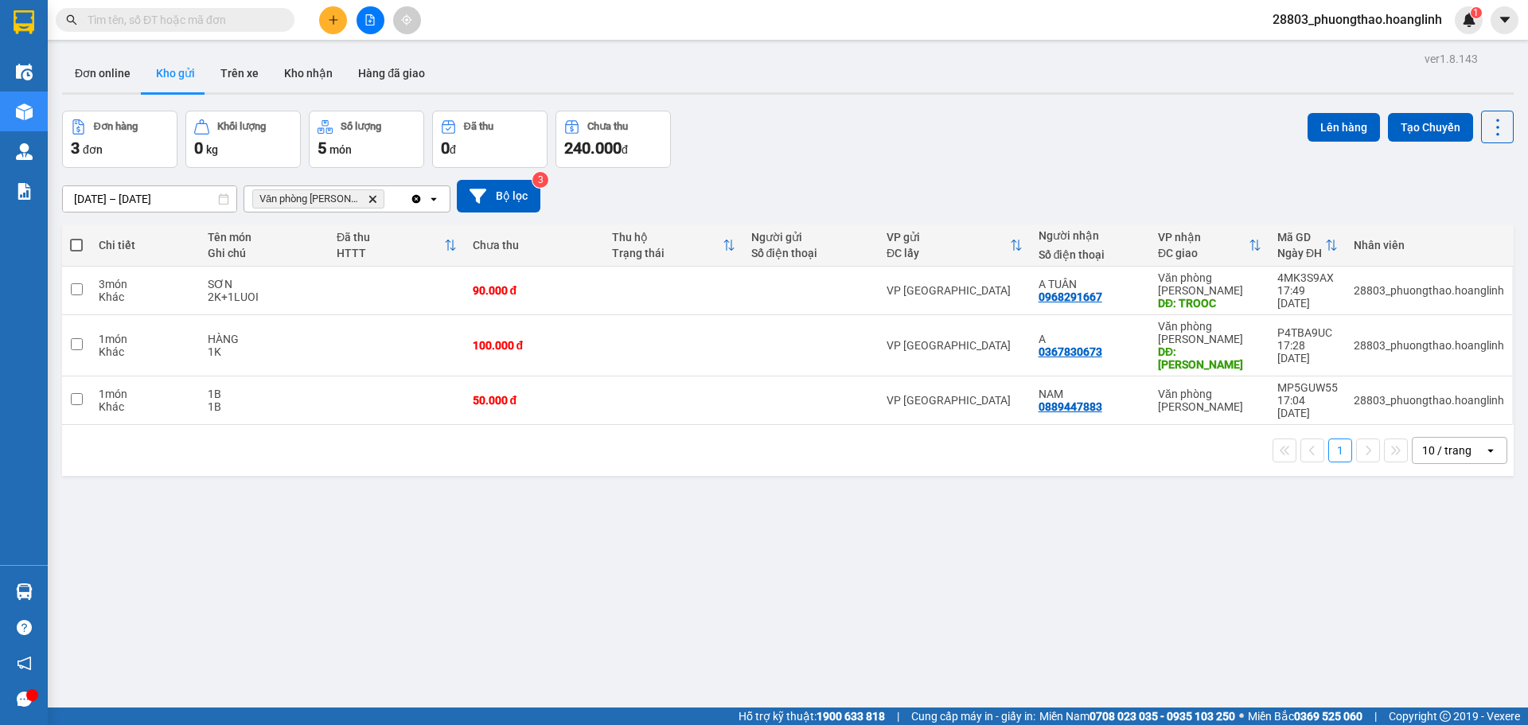
click at [76, 243] on span at bounding box center [76, 245] width 13 height 13
click at [76, 237] on input "checkbox" at bounding box center [76, 237] width 0 height 0
checkbox input "true"
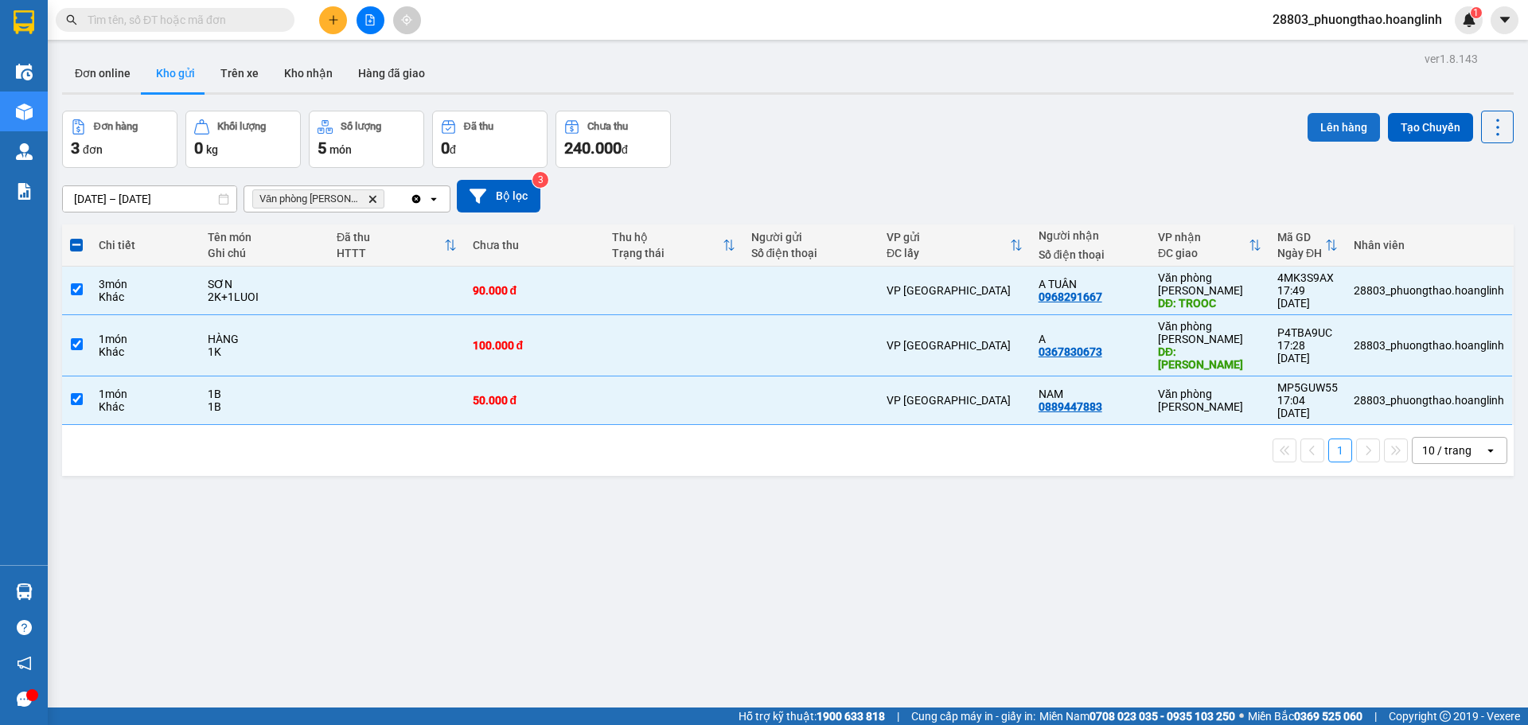
click at [1321, 123] on button "Lên hàng" at bounding box center [1343, 127] width 72 height 29
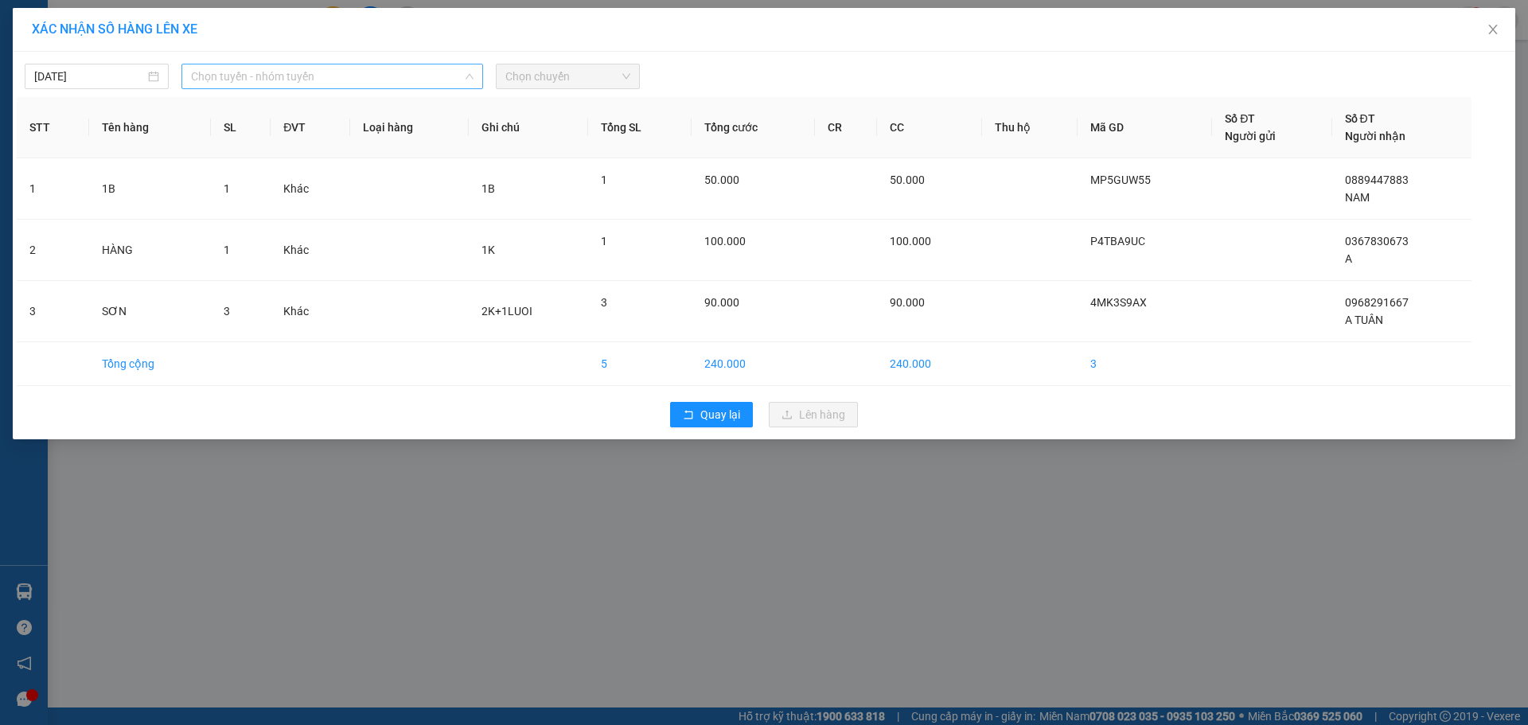
click at [249, 83] on span "Chọn tuyến - nhóm tuyến" at bounding box center [332, 76] width 282 height 24
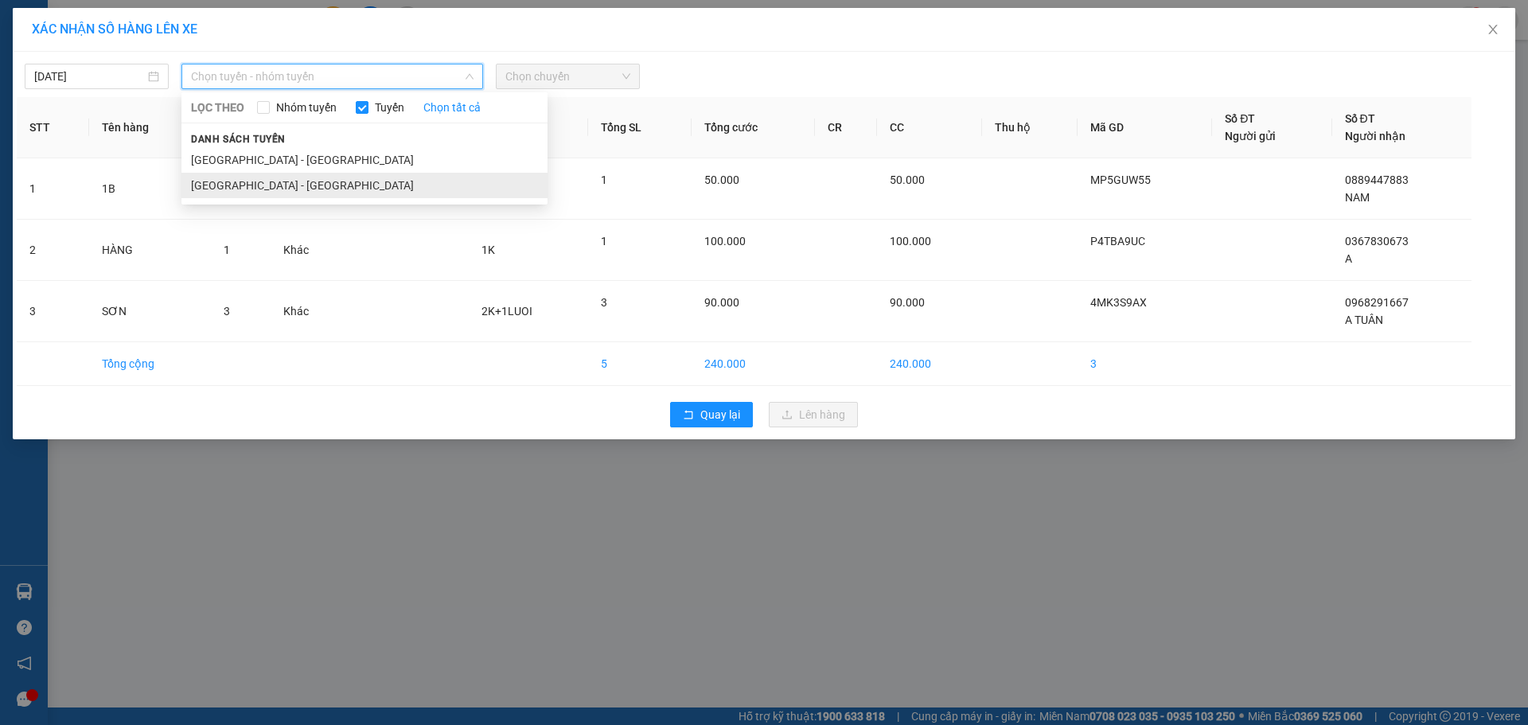
click at [231, 183] on li "[GEOGRAPHIC_DATA] - [GEOGRAPHIC_DATA]" at bounding box center [364, 185] width 366 height 25
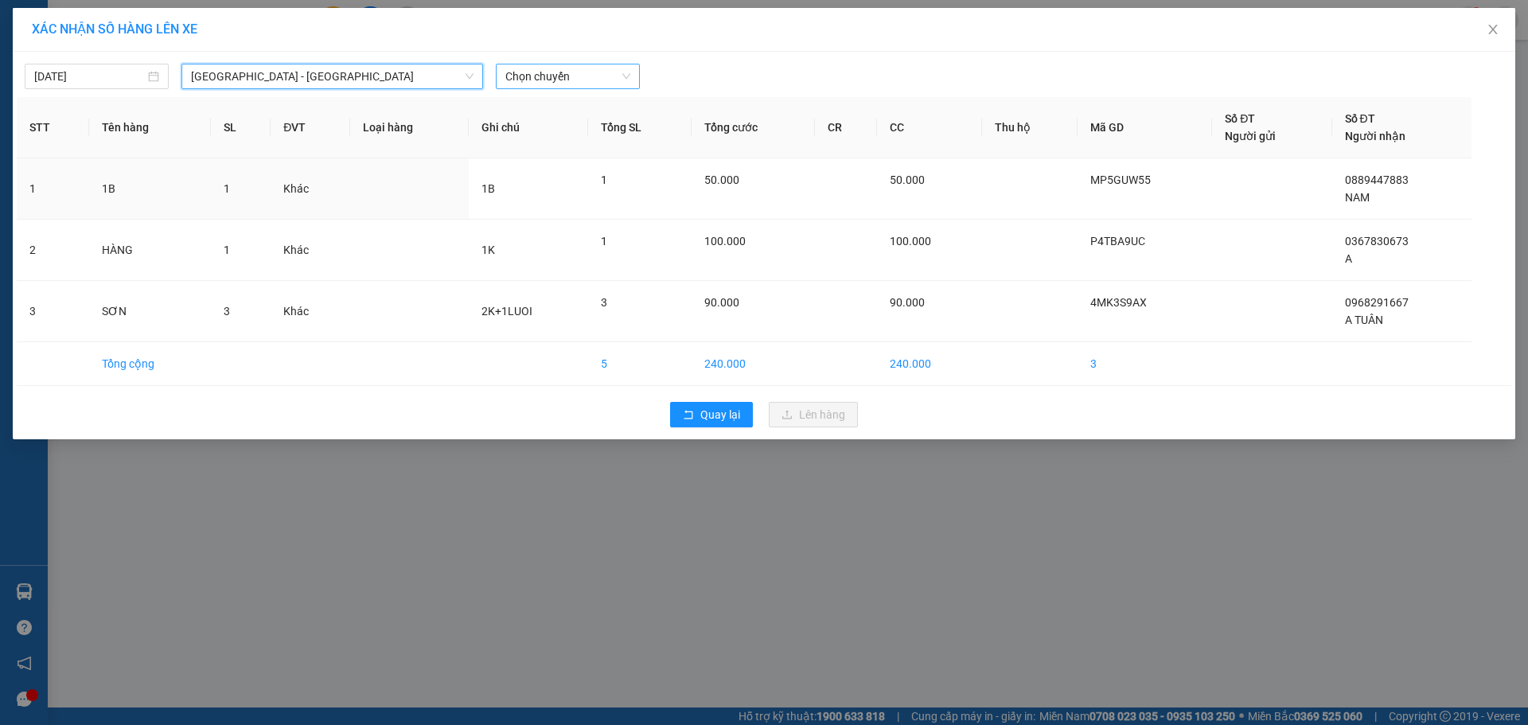
click at [573, 71] on span "Chọn chuyến" at bounding box center [567, 76] width 125 height 24
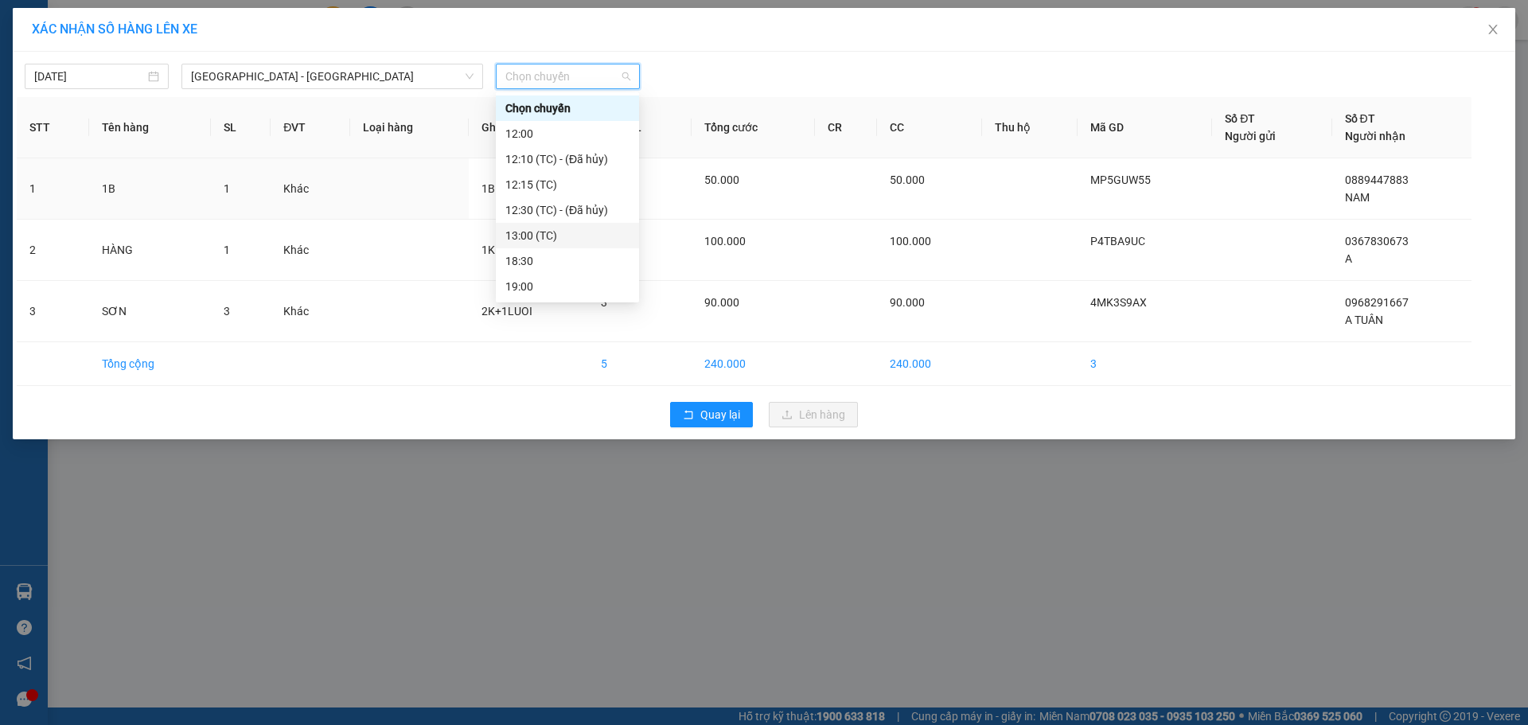
click at [543, 236] on div "13:00 (TC)" at bounding box center [567, 236] width 124 height 18
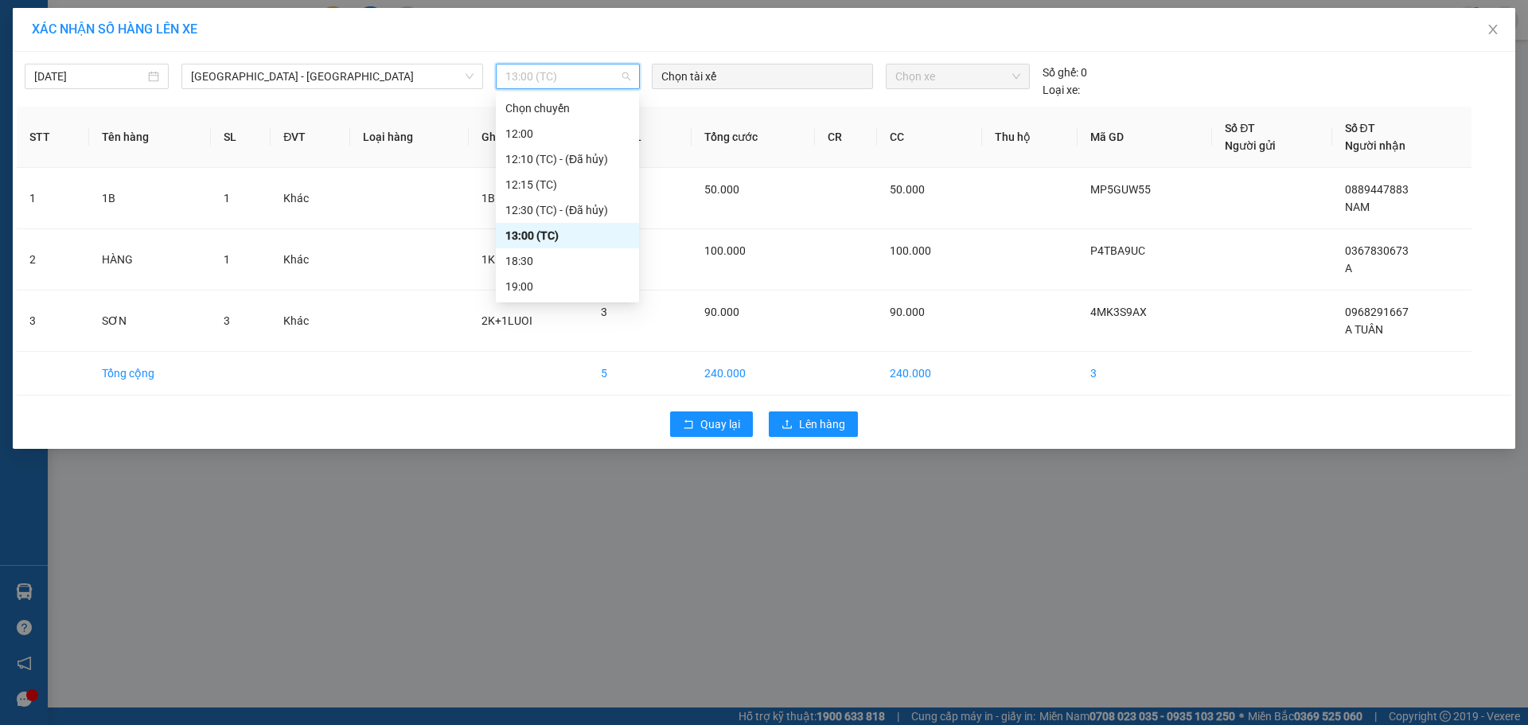
drag, startPoint x: 526, startPoint y: 79, endPoint x: 526, endPoint y: 221, distance: 142.4
click at [526, 91] on div "[DATE] [GEOGRAPHIC_DATA] - [GEOGRAPHIC_DATA] LỌC THEO Nhóm tuyến Tuyến Chọn tất…" at bounding box center [334, 81] width 619 height 35
click at [535, 264] on div "18:30" at bounding box center [567, 261] width 124 height 18
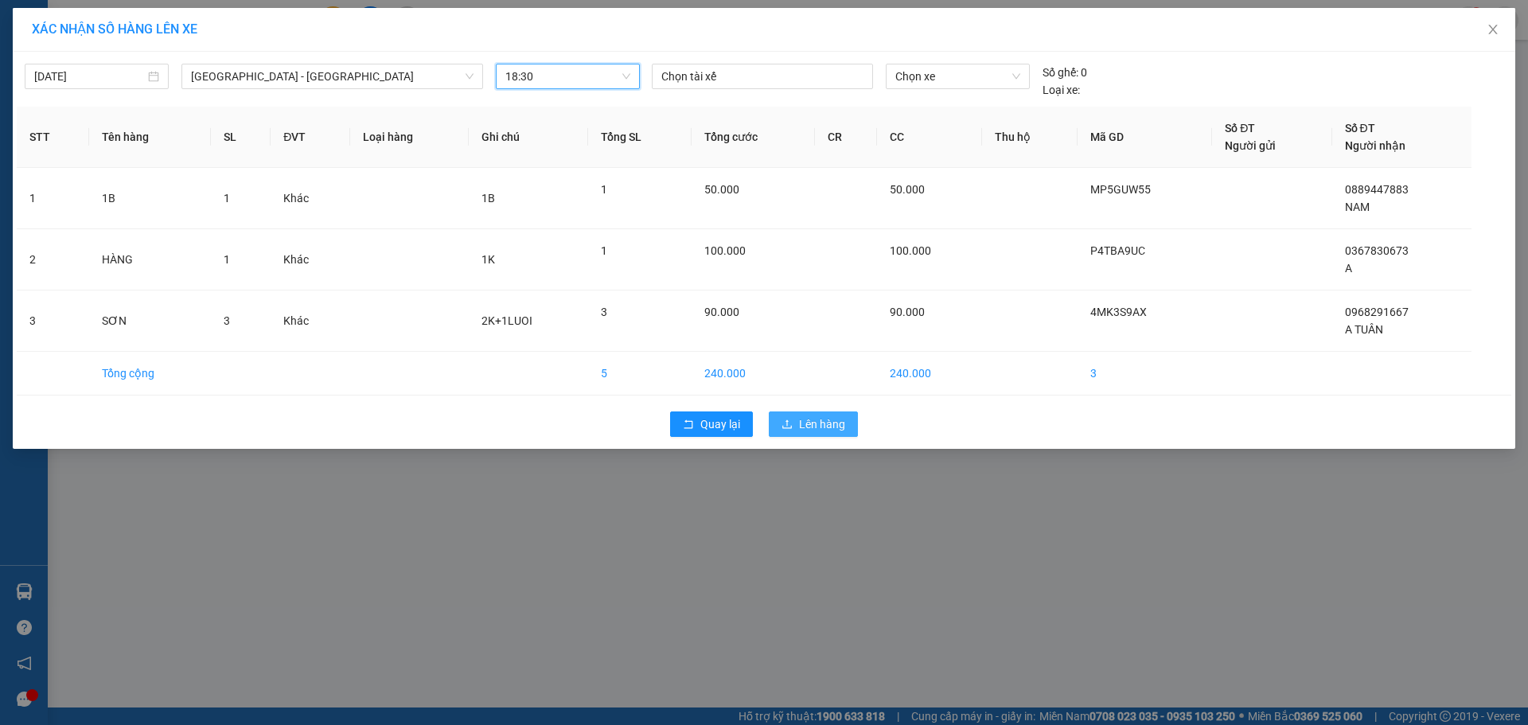
click at [824, 433] on button "Lên hàng" at bounding box center [813, 423] width 89 height 25
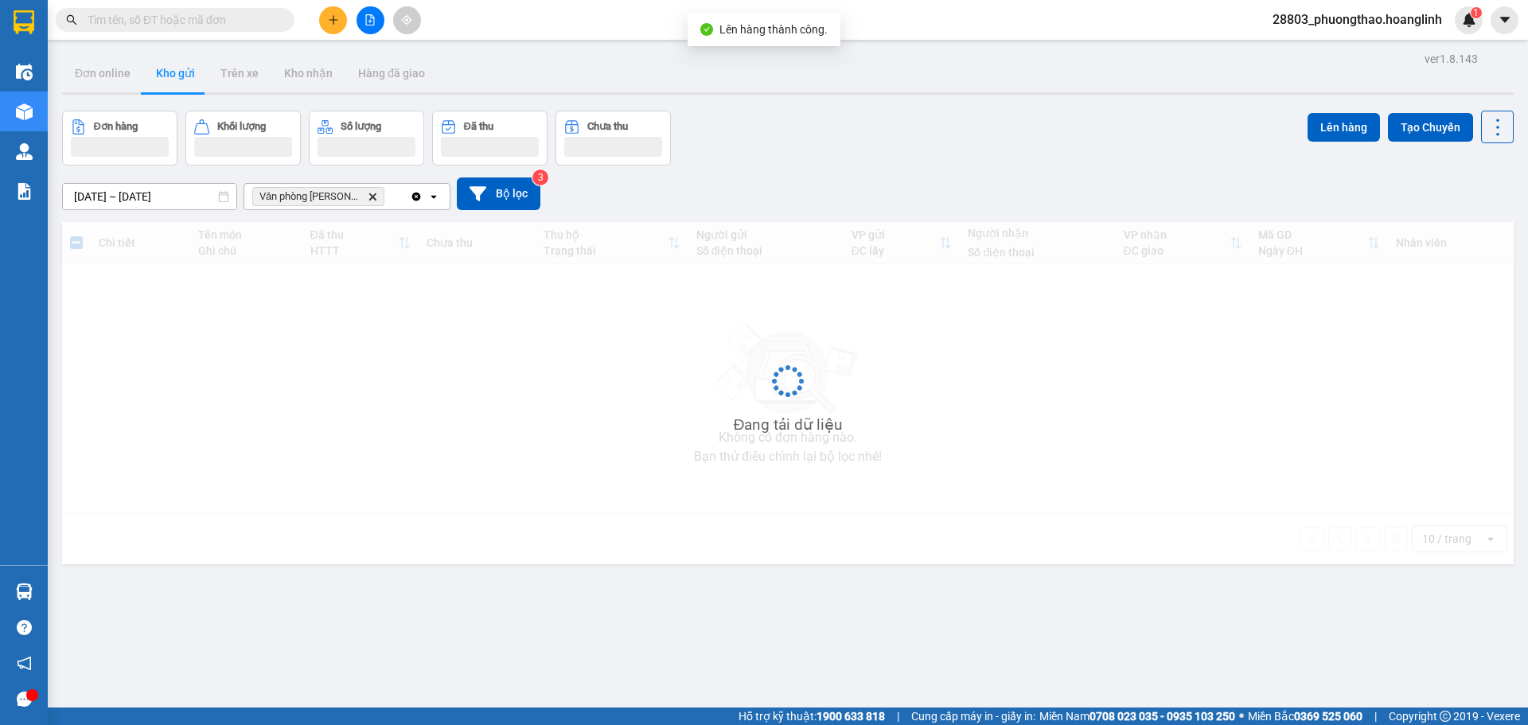
scroll to position [73, 0]
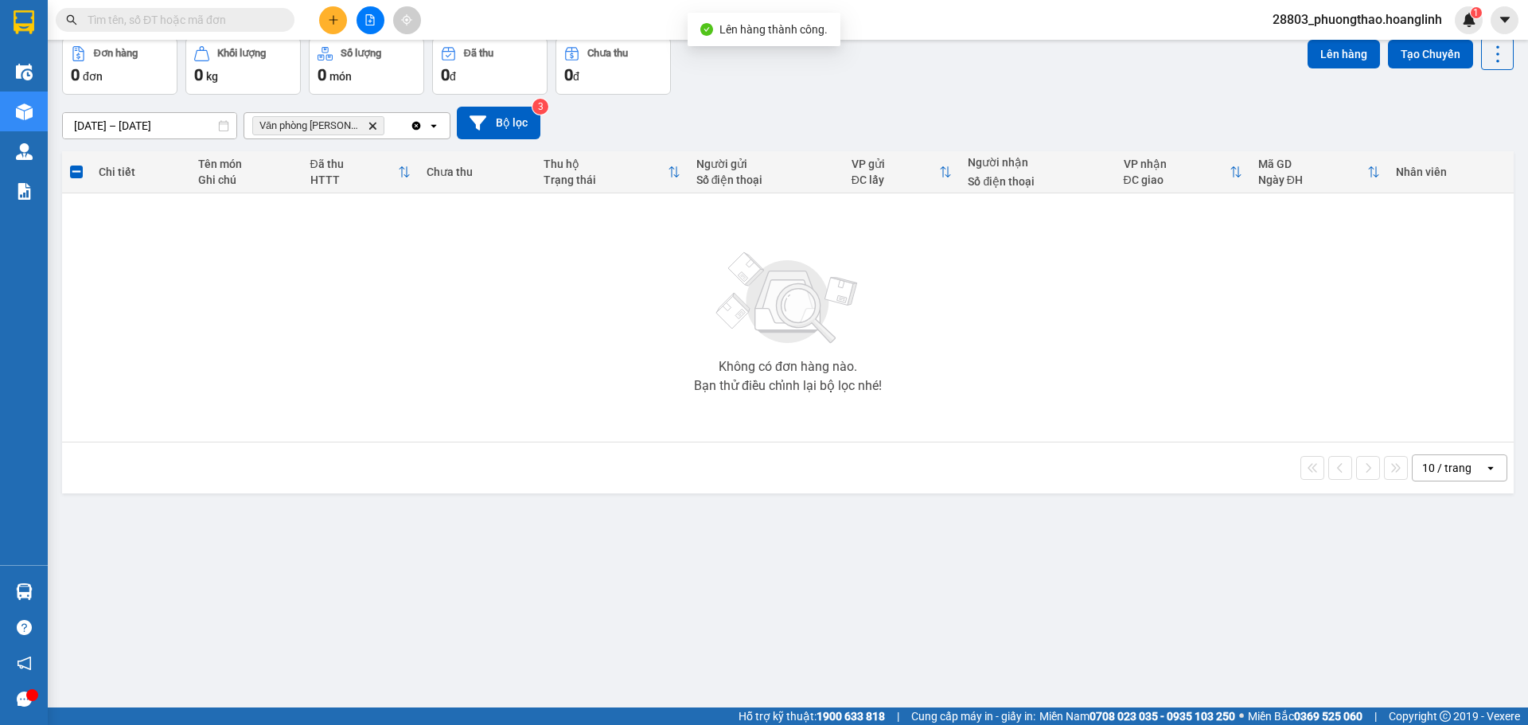
click at [368, 126] on icon "Delete" at bounding box center [373, 126] width 10 height 10
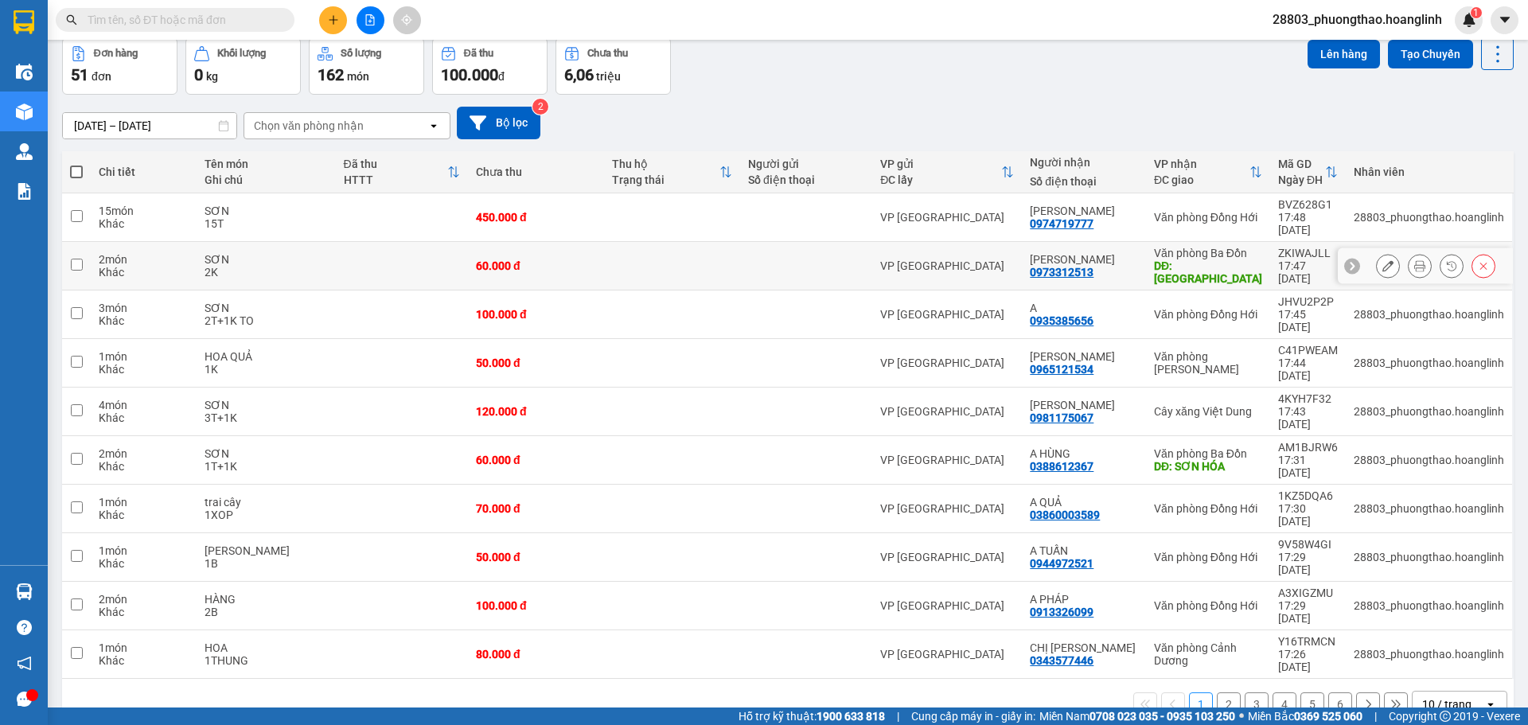
scroll to position [0, 0]
